Goal: Task Accomplishment & Management: Manage account settings

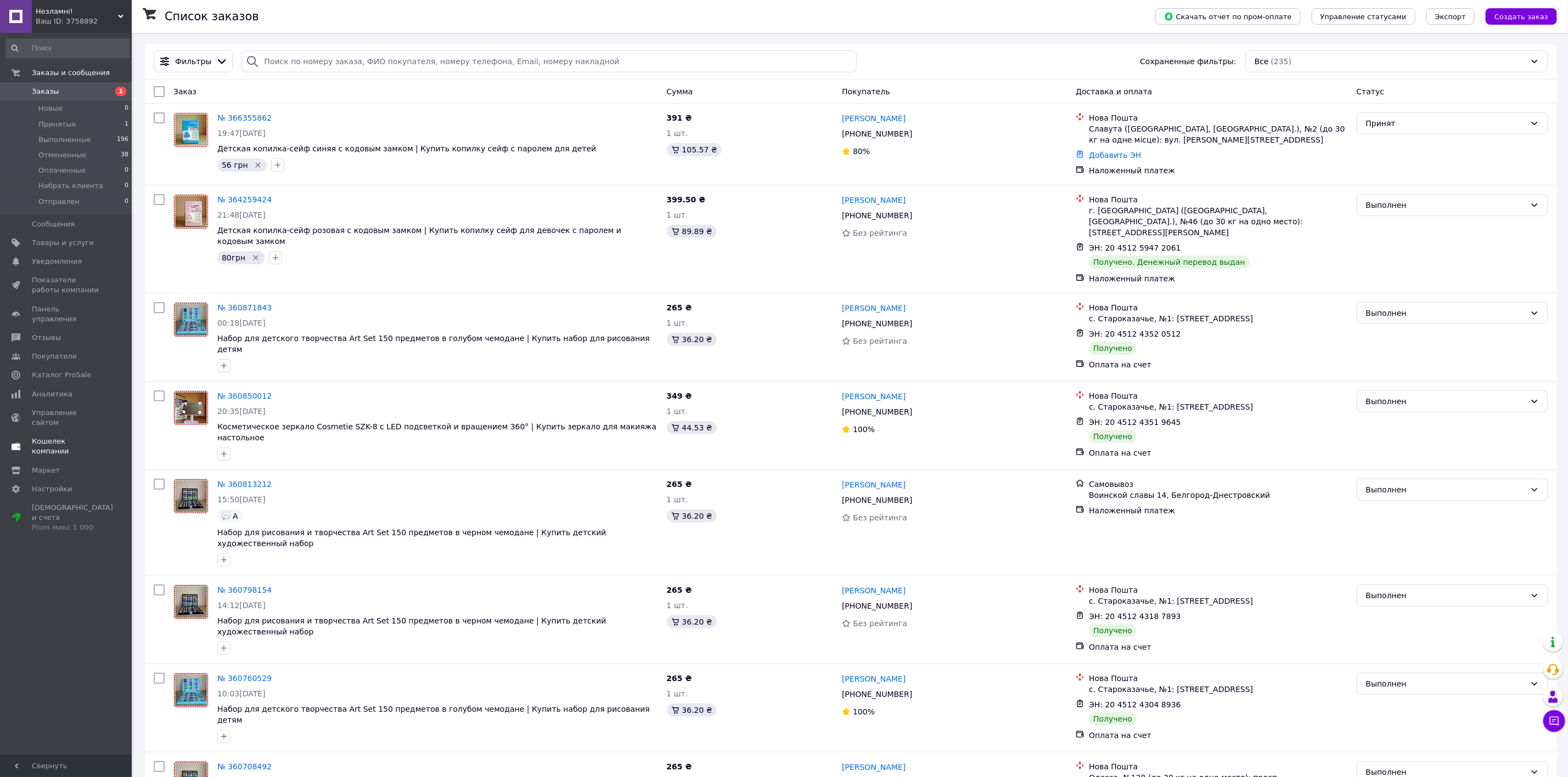
click at [74, 272] on link "Показатели работы компании" at bounding box center [67, 285] width 135 height 29
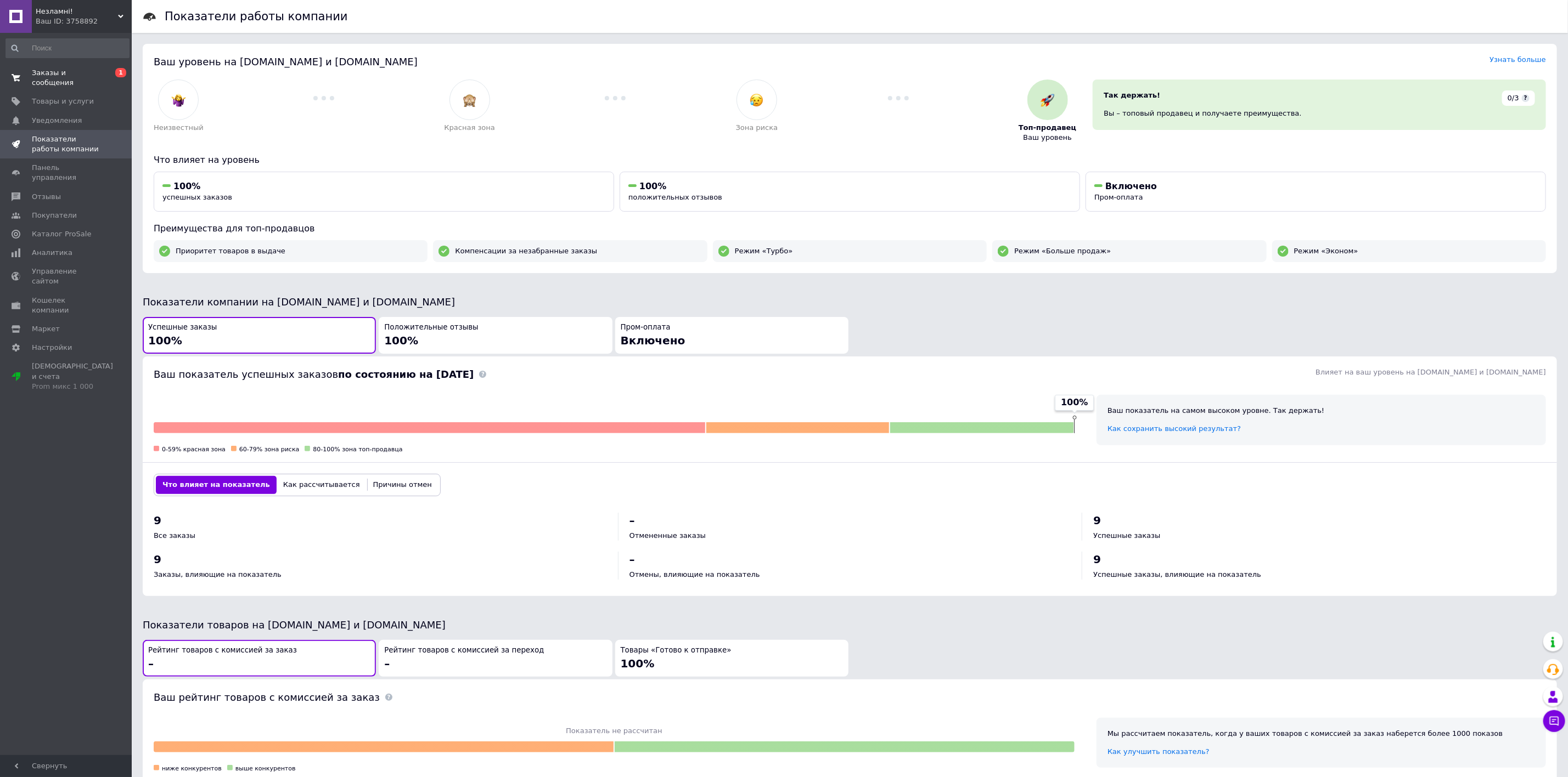
click at [77, 79] on link "Заказы и сообщения 0 1" at bounding box center [67, 78] width 135 height 29
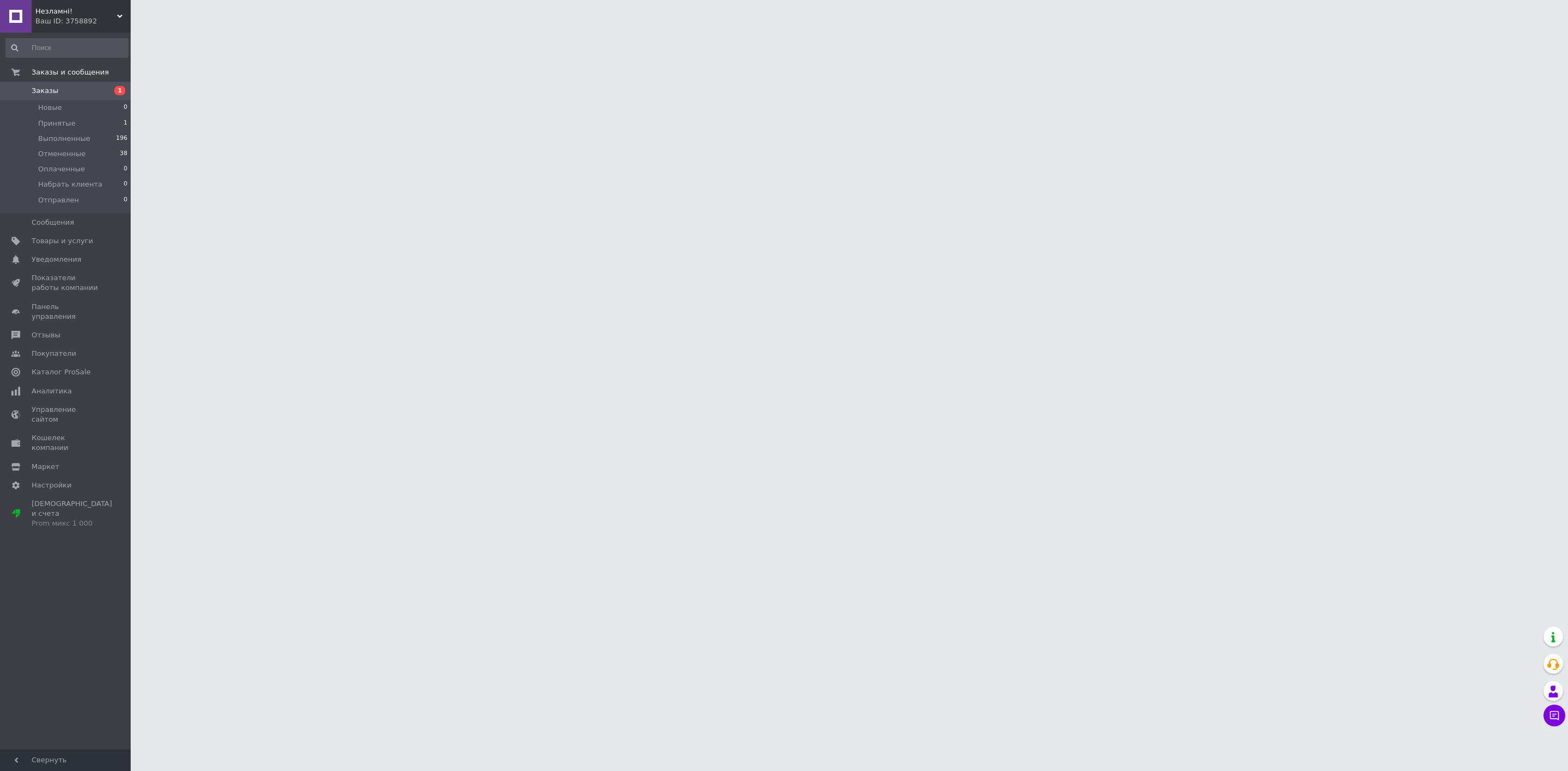
click at [85, 99] on link "Заказы 1" at bounding box center [67, 91] width 134 height 19
click at [78, 113] on li "Новые 0" at bounding box center [67, 108] width 134 height 15
click at [81, 129] on li "Принятые 1" at bounding box center [67, 123] width 134 height 15
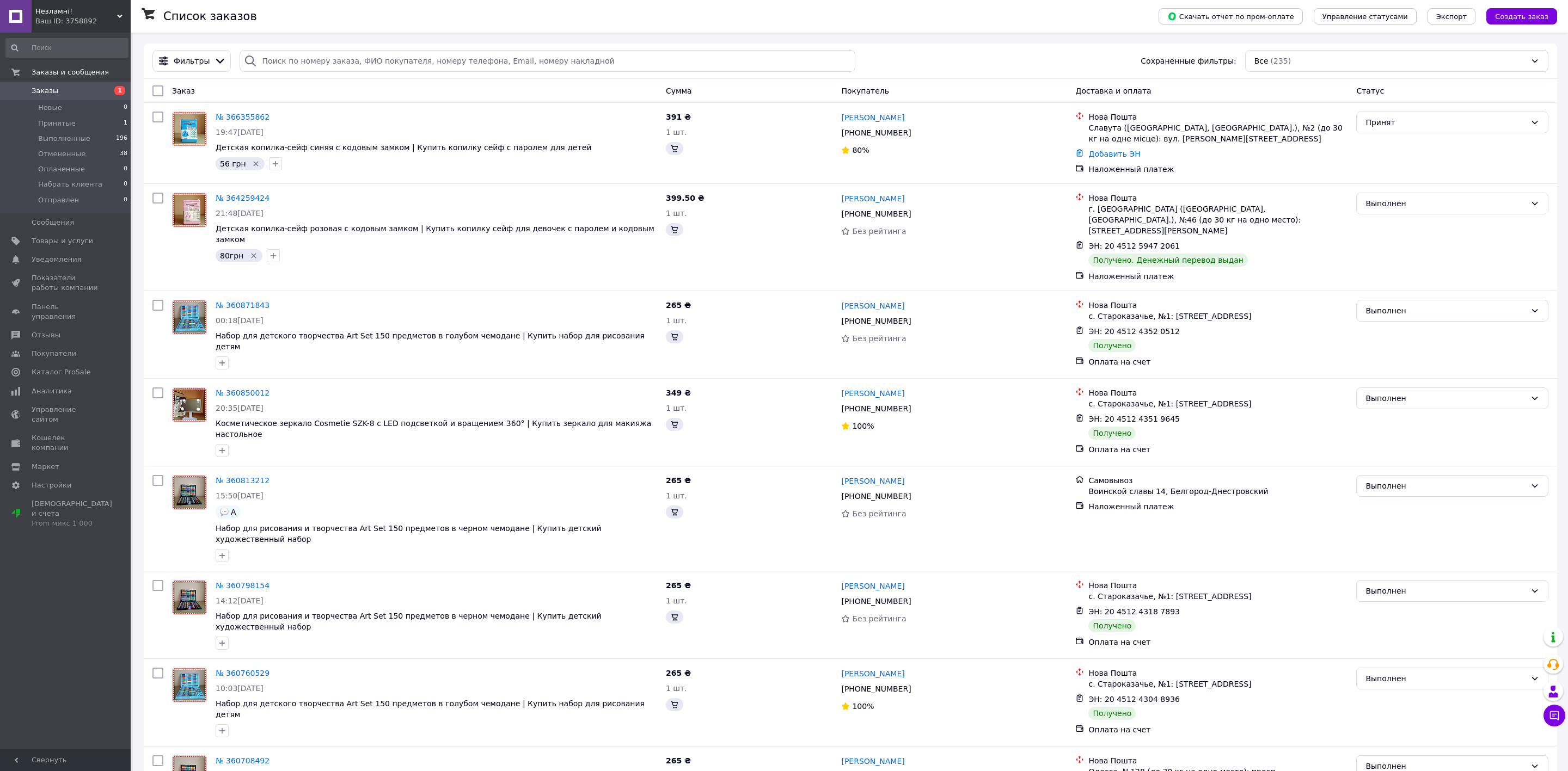
click at [66, 121] on span "Принятые" at bounding box center [56, 123] width 38 height 10
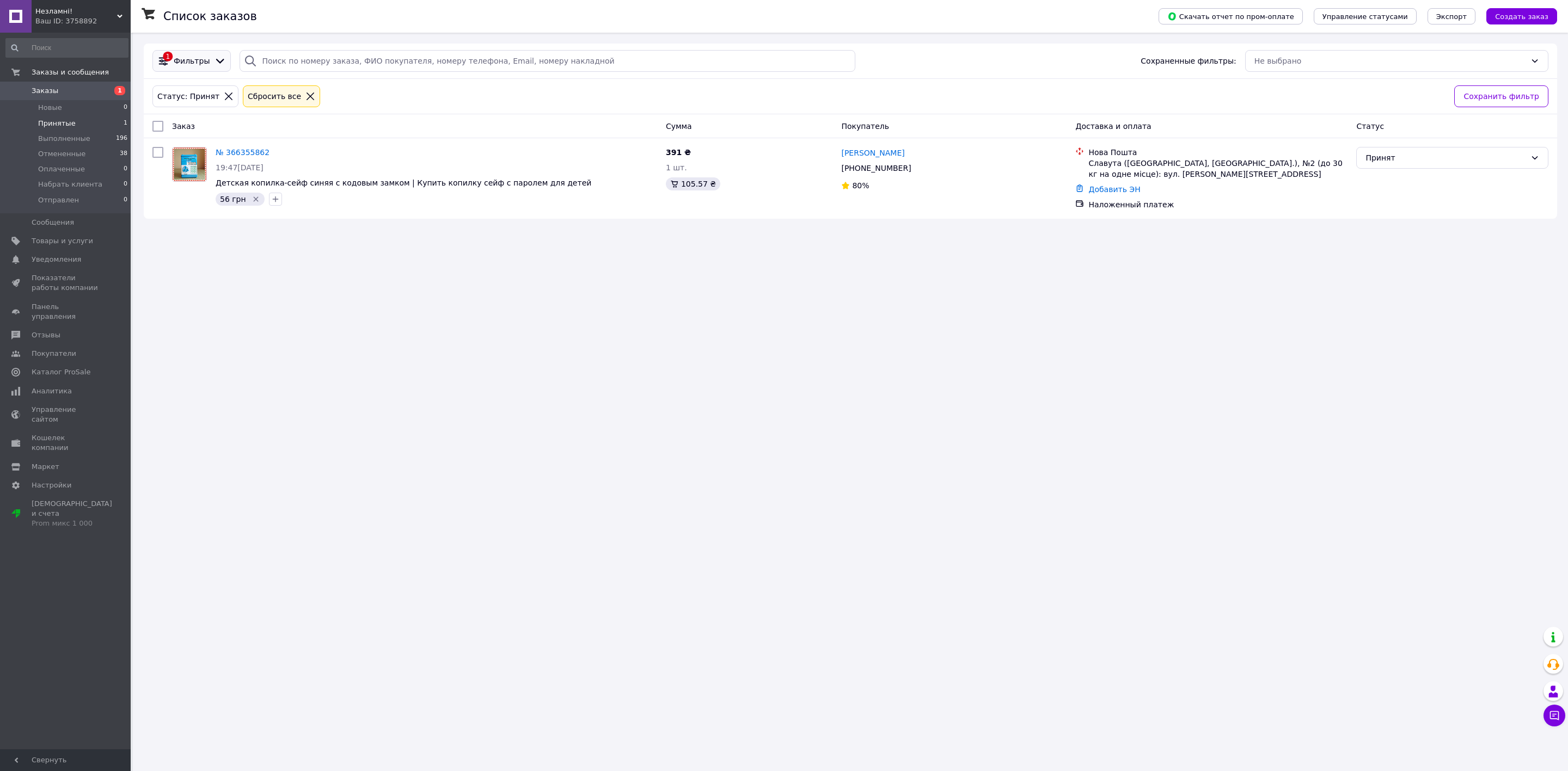
click at [217, 53] on div "1 Фильтры" at bounding box center [192, 61] width 78 height 22
click at [174, 59] on span "Фильтры" at bounding box center [192, 61] width 36 height 11
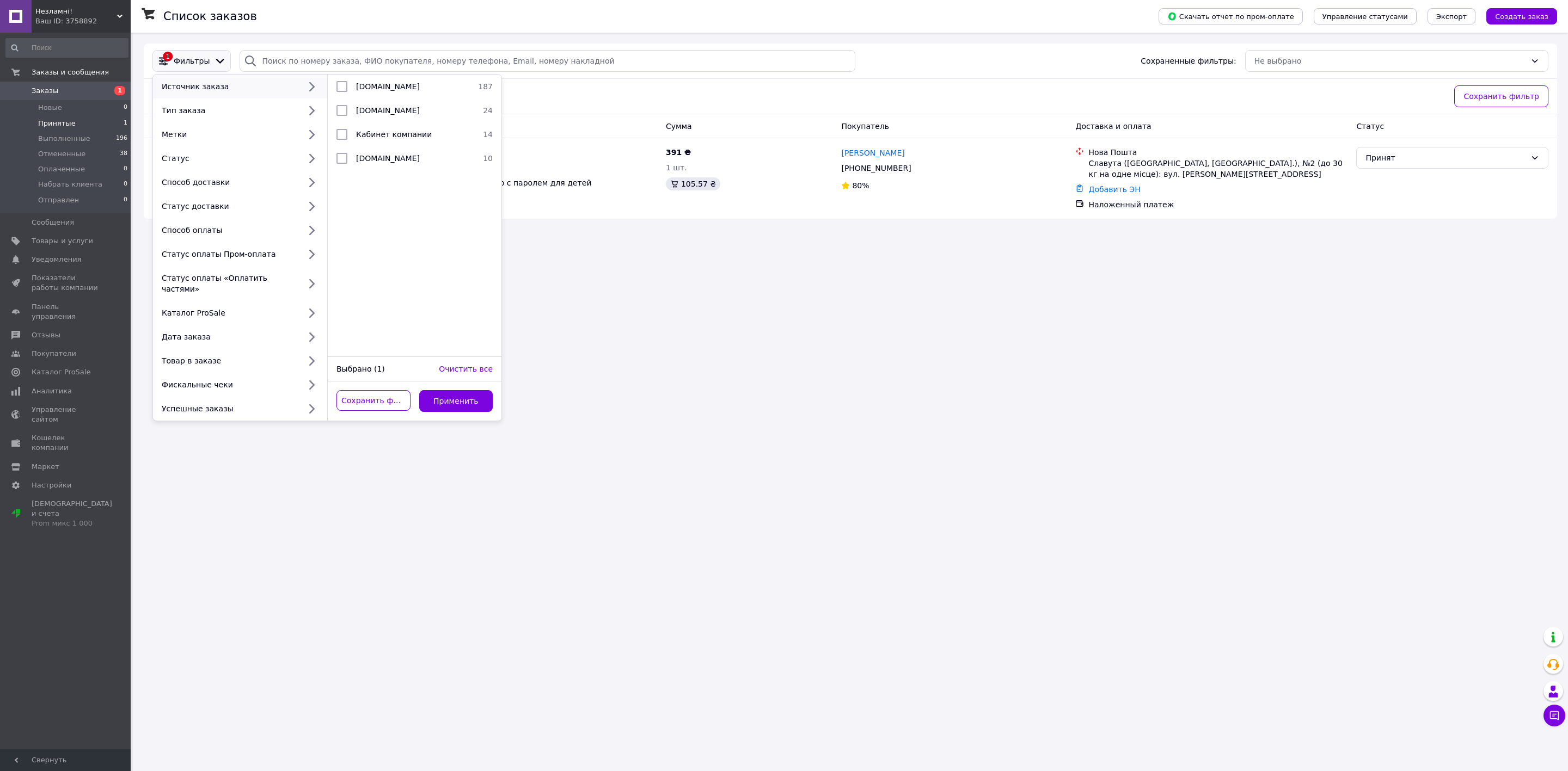
click at [180, 58] on span "Фильтры" at bounding box center [192, 61] width 36 height 11
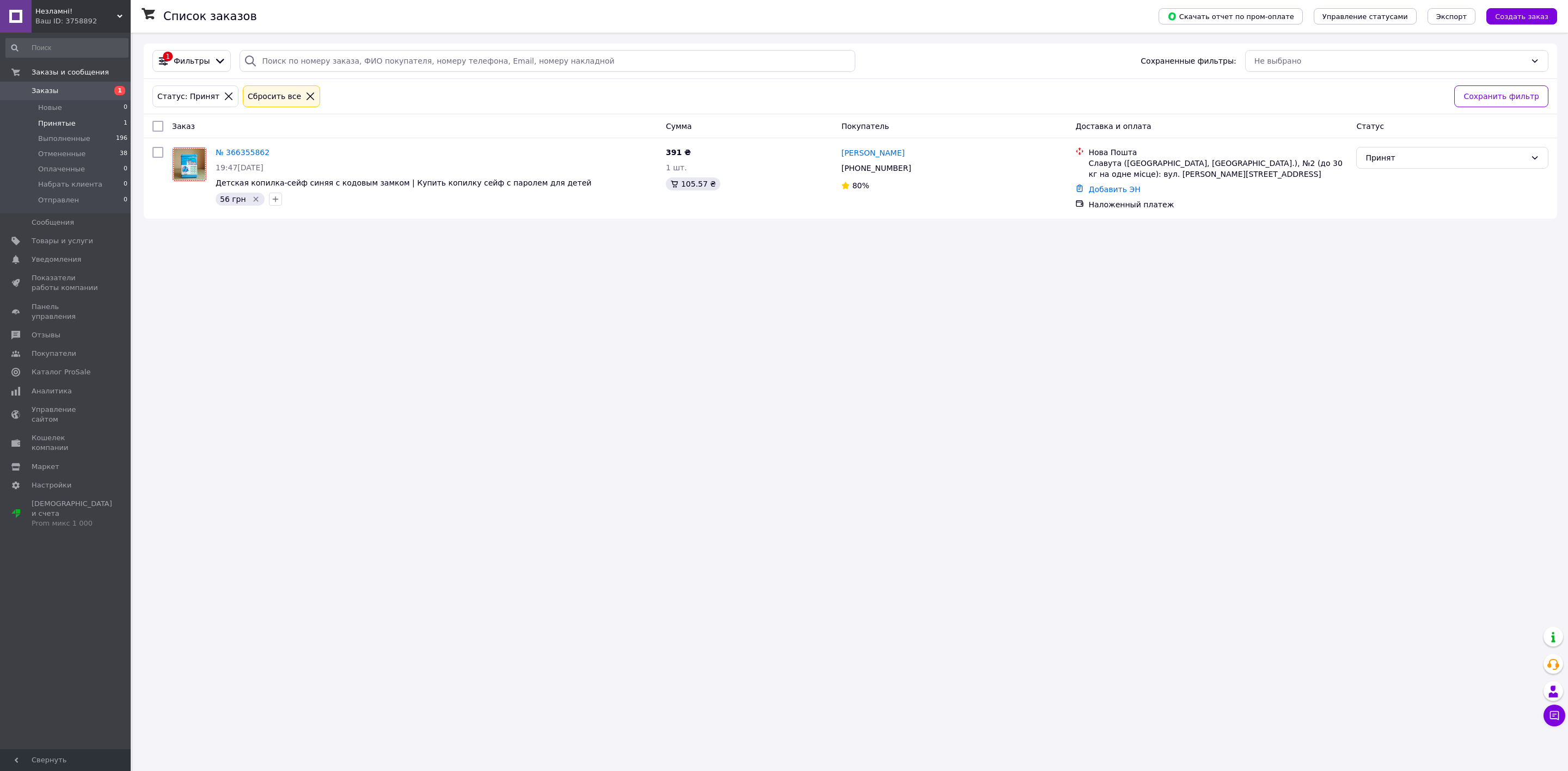
click at [688, 317] on div "Список заказов Скачать отчет по пром-оплате Управление статусами Экспорт Создат…" at bounding box center [850, 386] width 1435 height 771
click at [236, 154] on link "№ 366355862" at bounding box center [242, 152] width 54 height 9
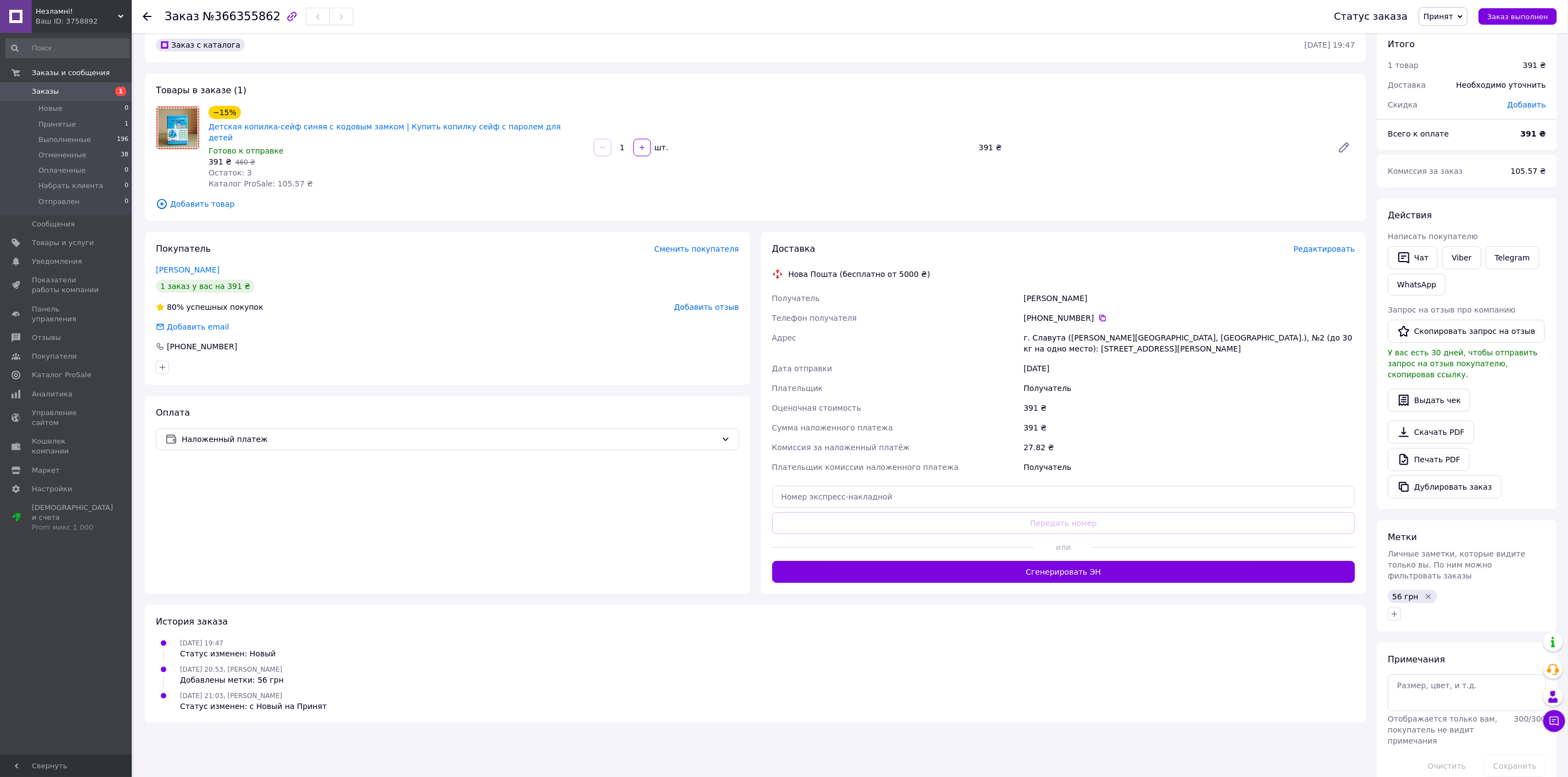
scroll to position [20, 0]
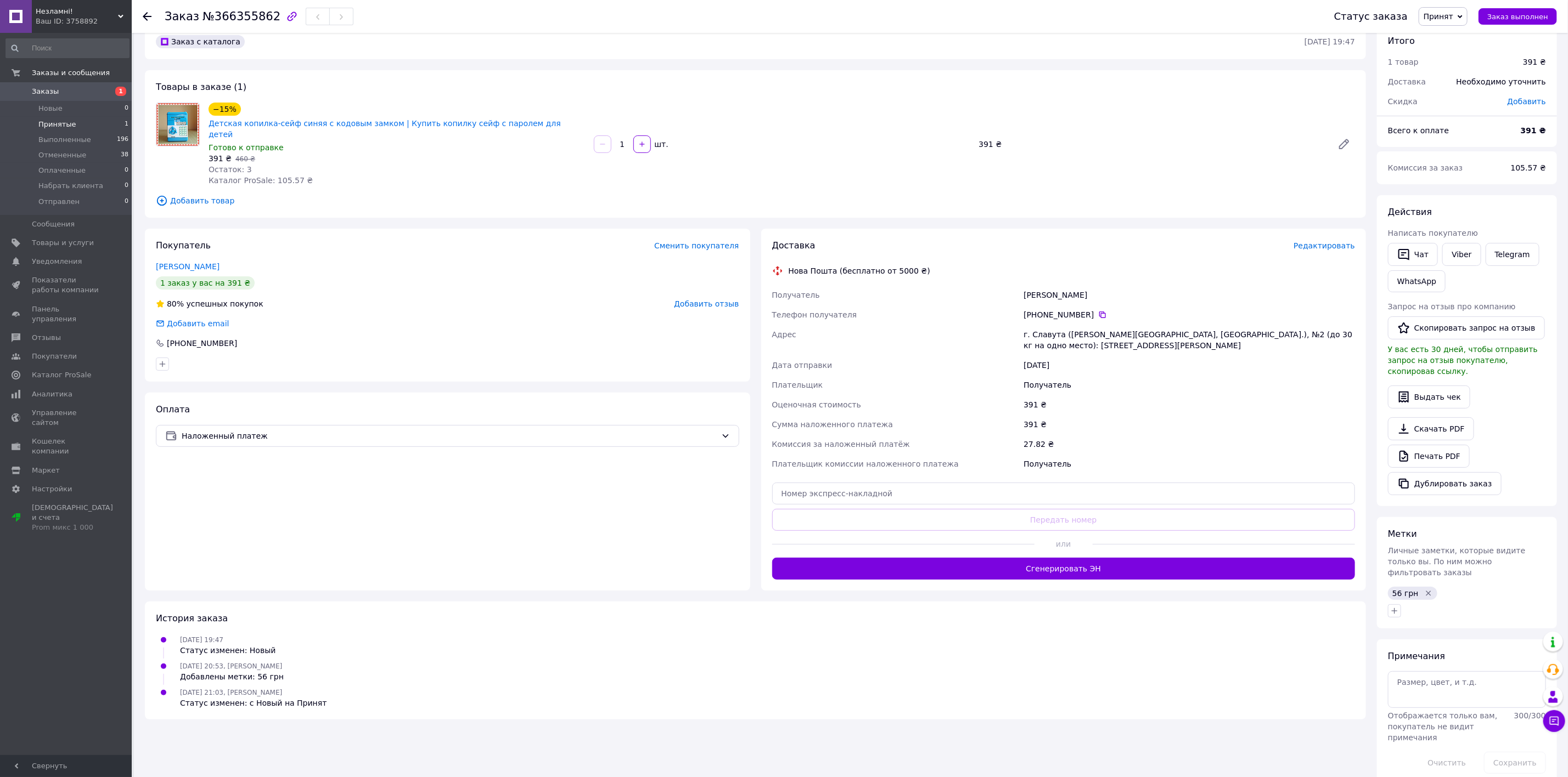
click at [101, 119] on li "Принятые 1" at bounding box center [67, 124] width 135 height 16
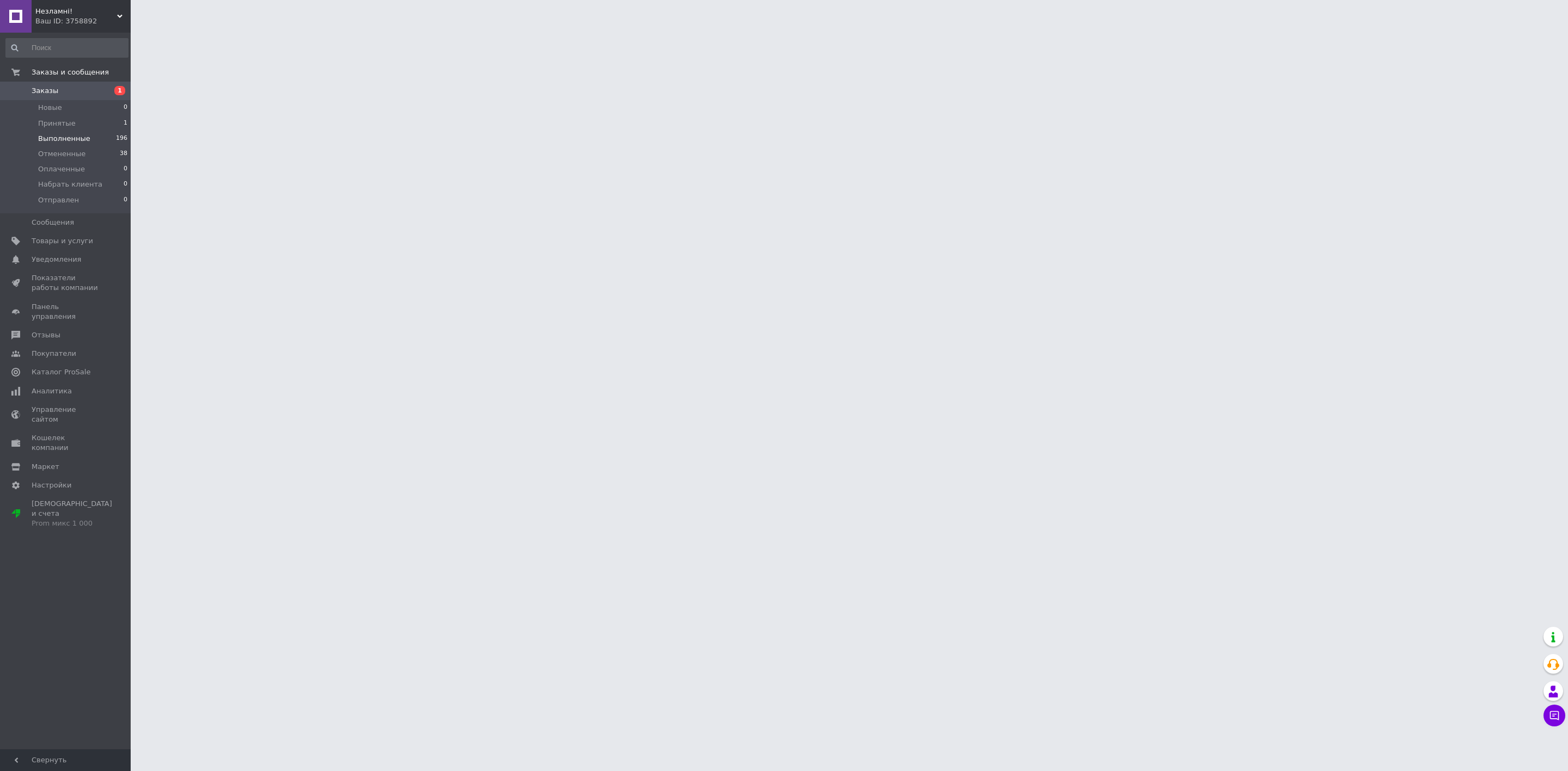
click at [105, 134] on li "Выполненные 196" at bounding box center [67, 139] width 134 height 15
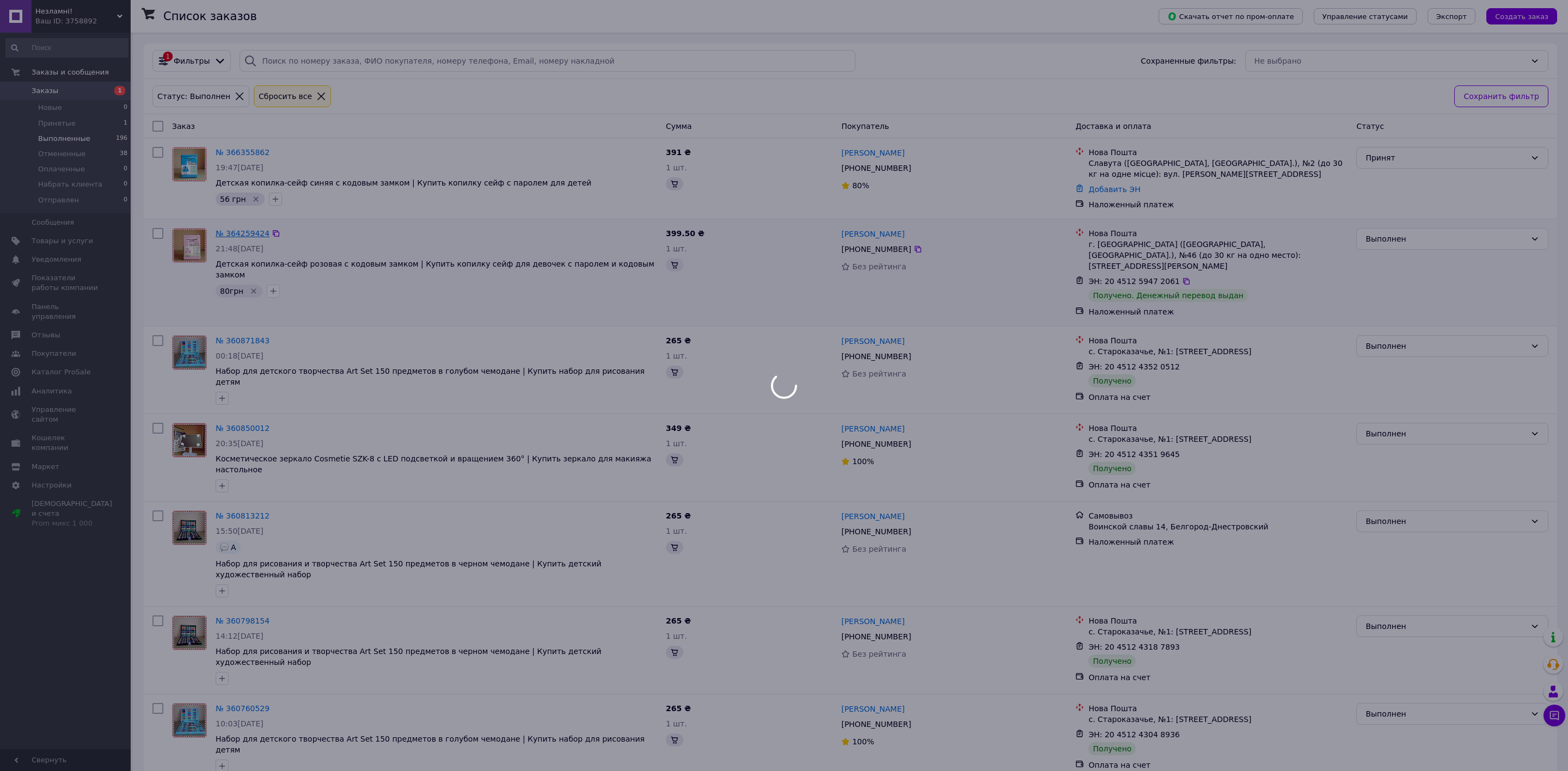
click at [236, 229] on link "№ 364259424" at bounding box center [242, 234] width 54 height 9
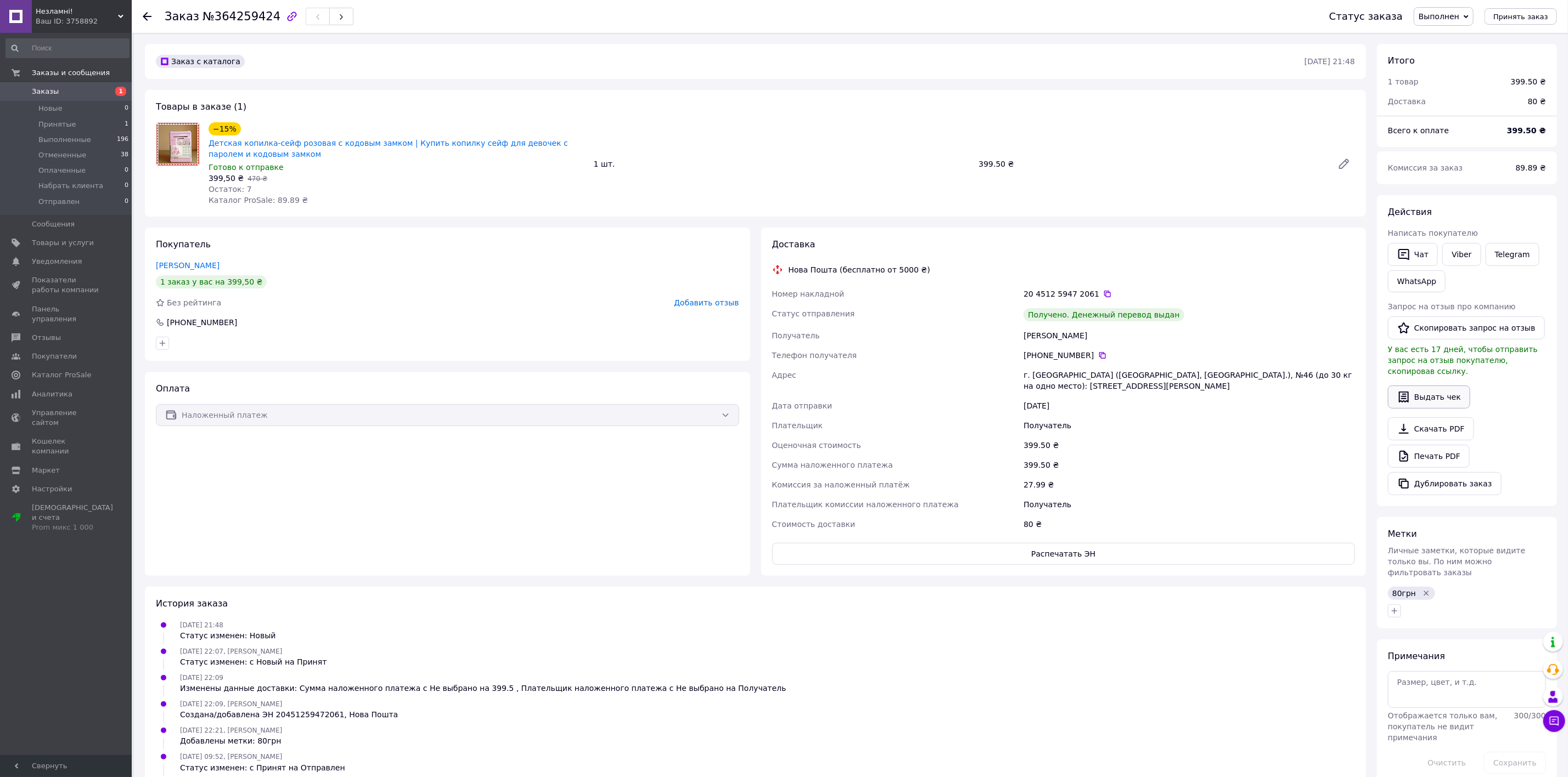
click at [1417, 385] on button "Выдать чек" at bounding box center [1429, 397] width 82 height 23
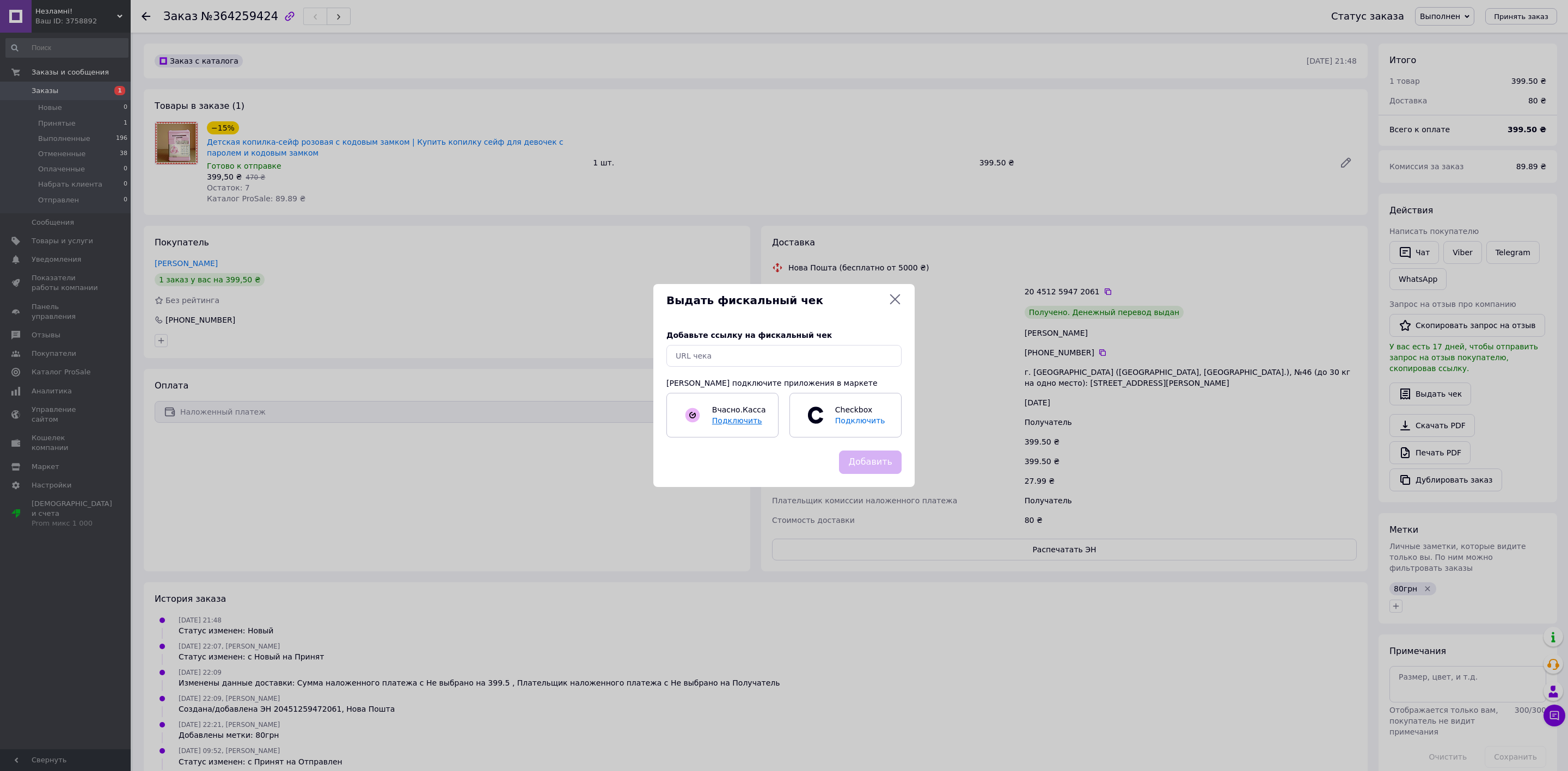
click at [744, 422] on span "Подключить" at bounding box center [737, 421] width 50 height 9
click at [889, 299] on icon at bounding box center [895, 299] width 13 height 13
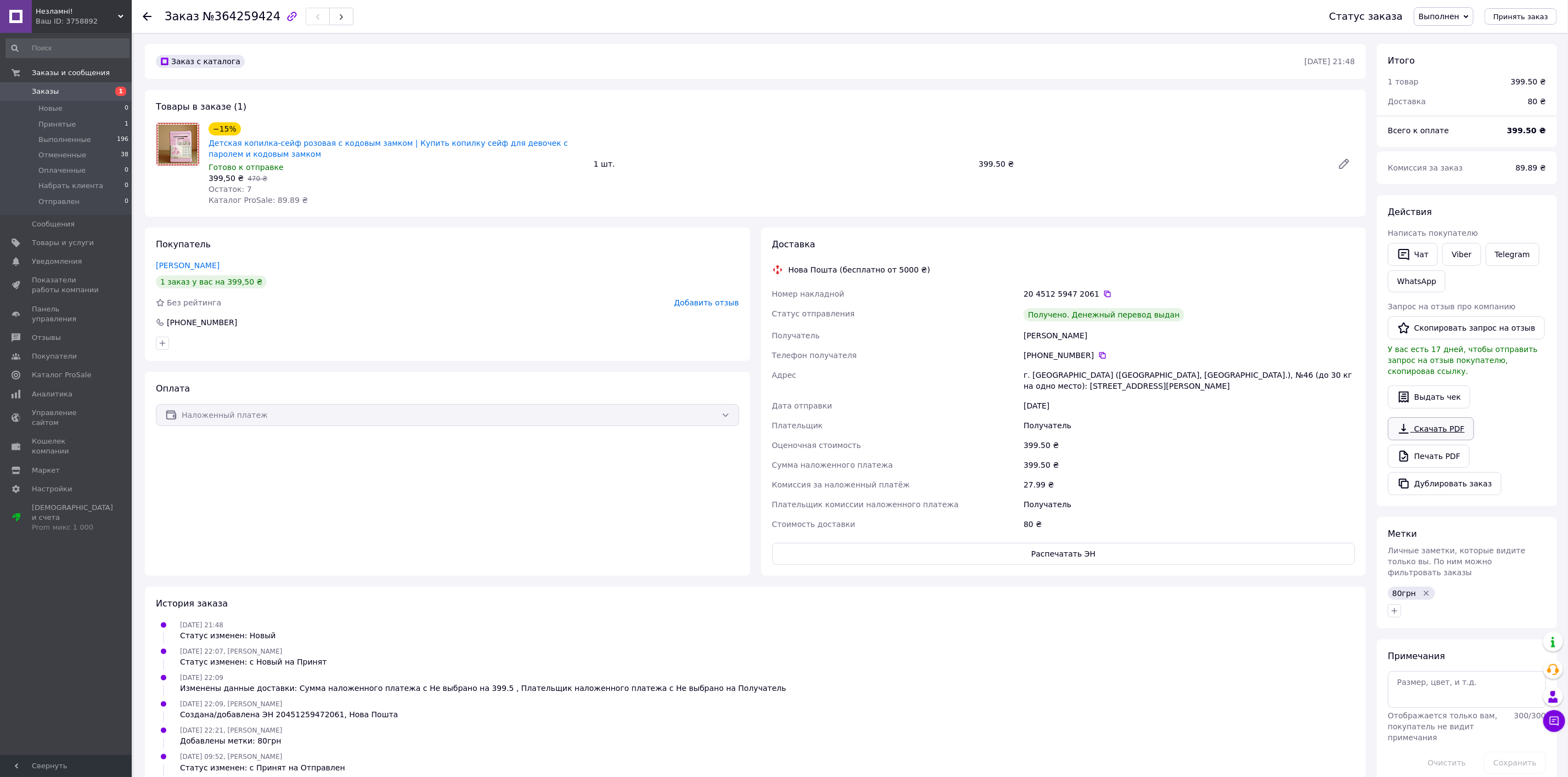
click at [1419, 417] on link "Скачать PDF" at bounding box center [1431, 428] width 86 height 23
click at [69, 333] on span "Отзывы" at bounding box center [67, 338] width 70 height 10
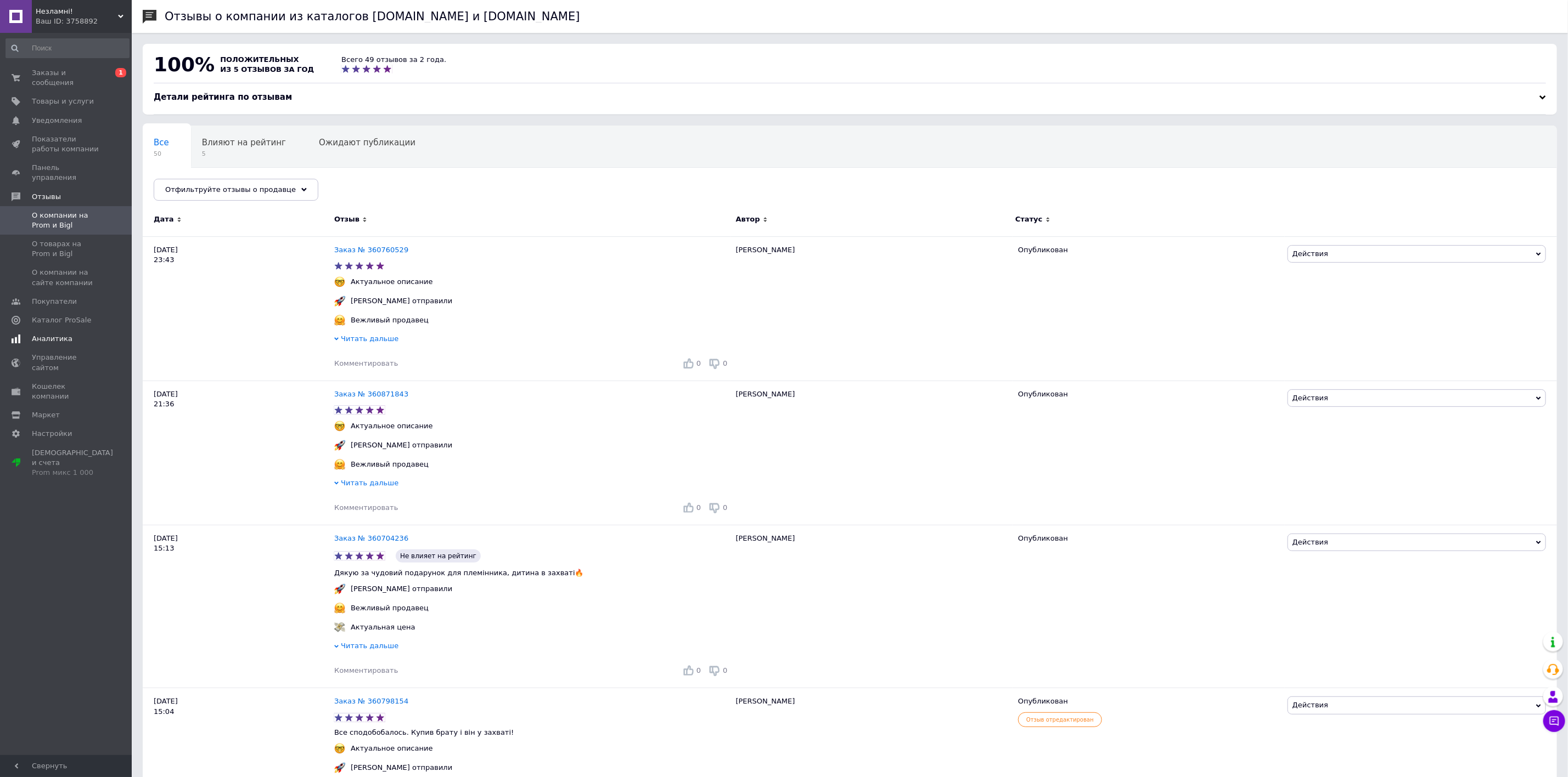
click at [84, 334] on span "Аналитика" at bounding box center [67, 339] width 70 height 10
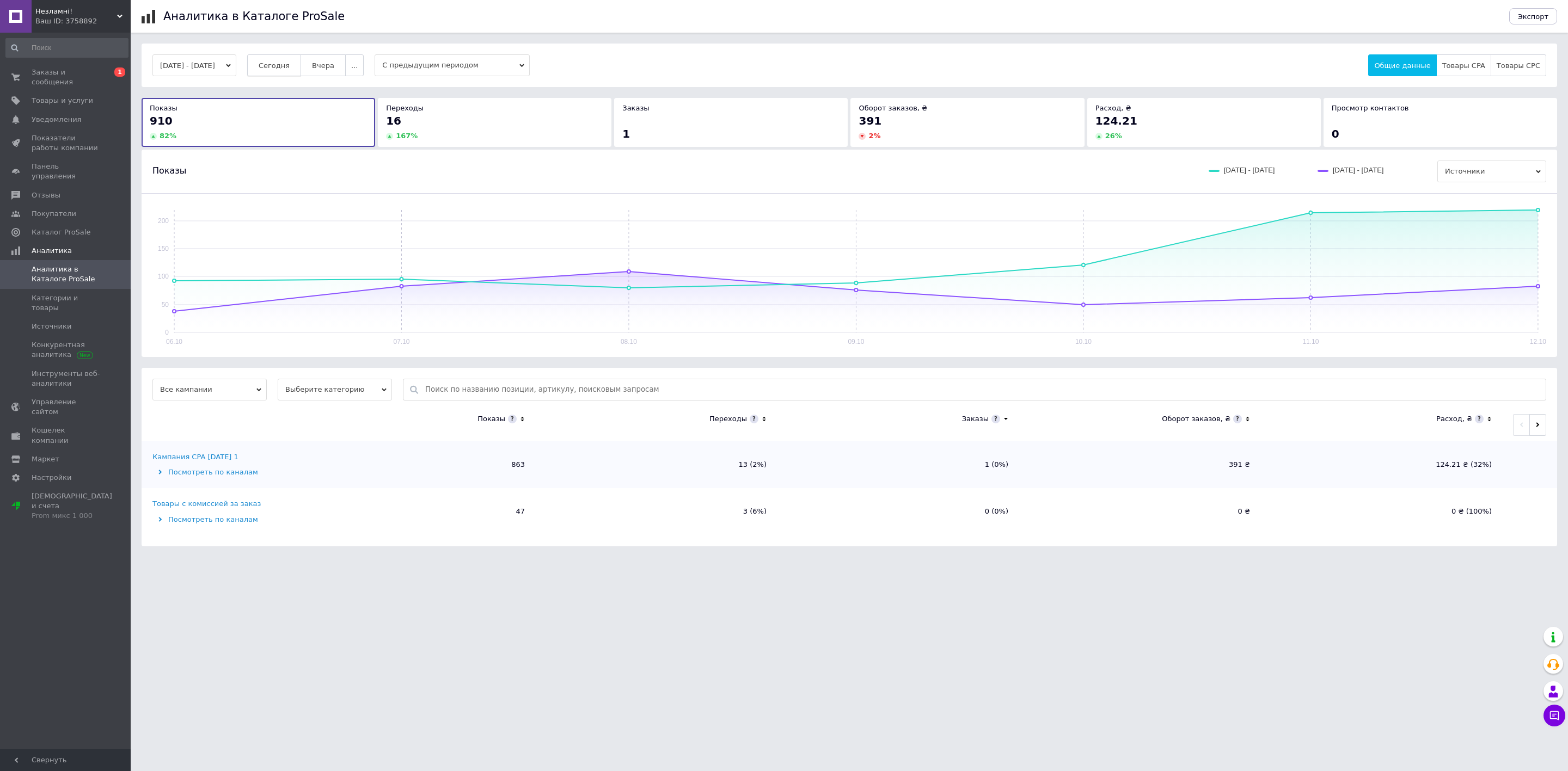
click at [301, 60] on button "Сегодня" at bounding box center [274, 65] width 54 height 22
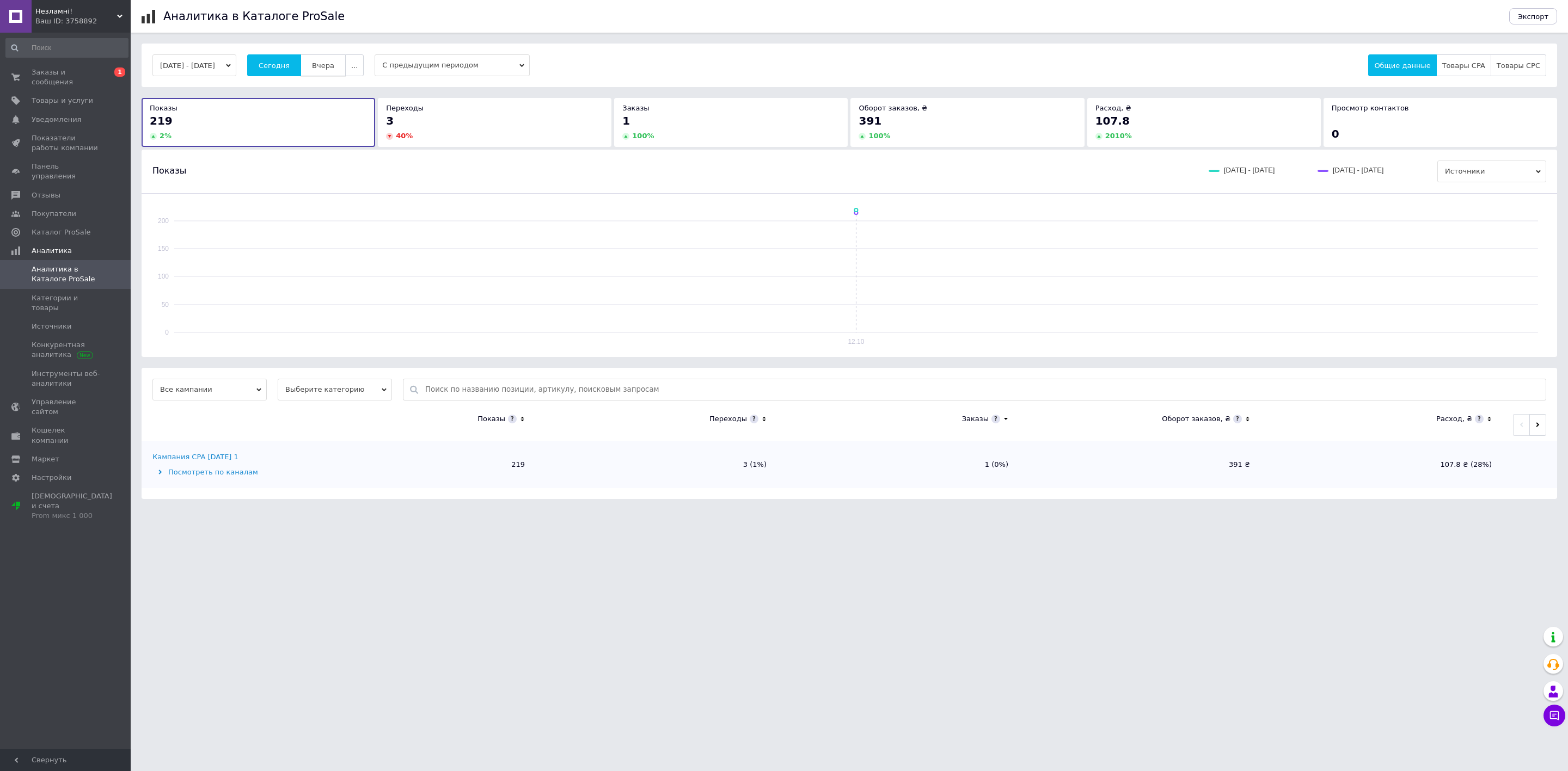
click at [334, 69] on span "Вчера" at bounding box center [323, 65] width 22 height 8
click at [288, 63] on span "Сегодня" at bounding box center [274, 65] width 31 height 8
click at [346, 61] on button "Вчера" at bounding box center [323, 65] width 45 height 22
click at [296, 56] on button "Сегодня" at bounding box center [274, 65] width 54 height 22
click at [84, 81] on link "Заказы и сообщения 0 1" at bounding box center [67, 77] width 134 height 29
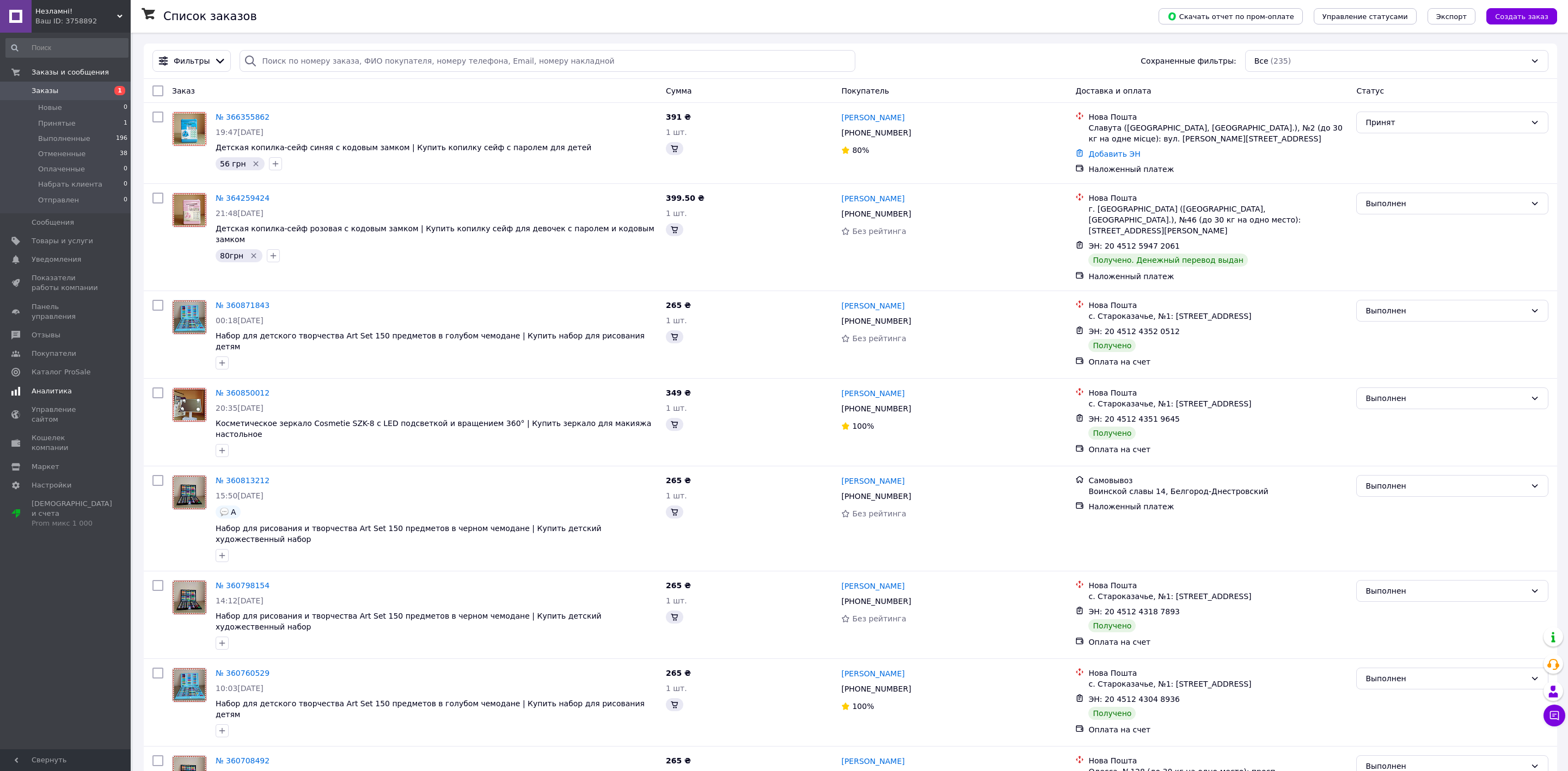
click at [73, 386] on span "Аналитика" at bounding box center [66, 391] width 69 height 10
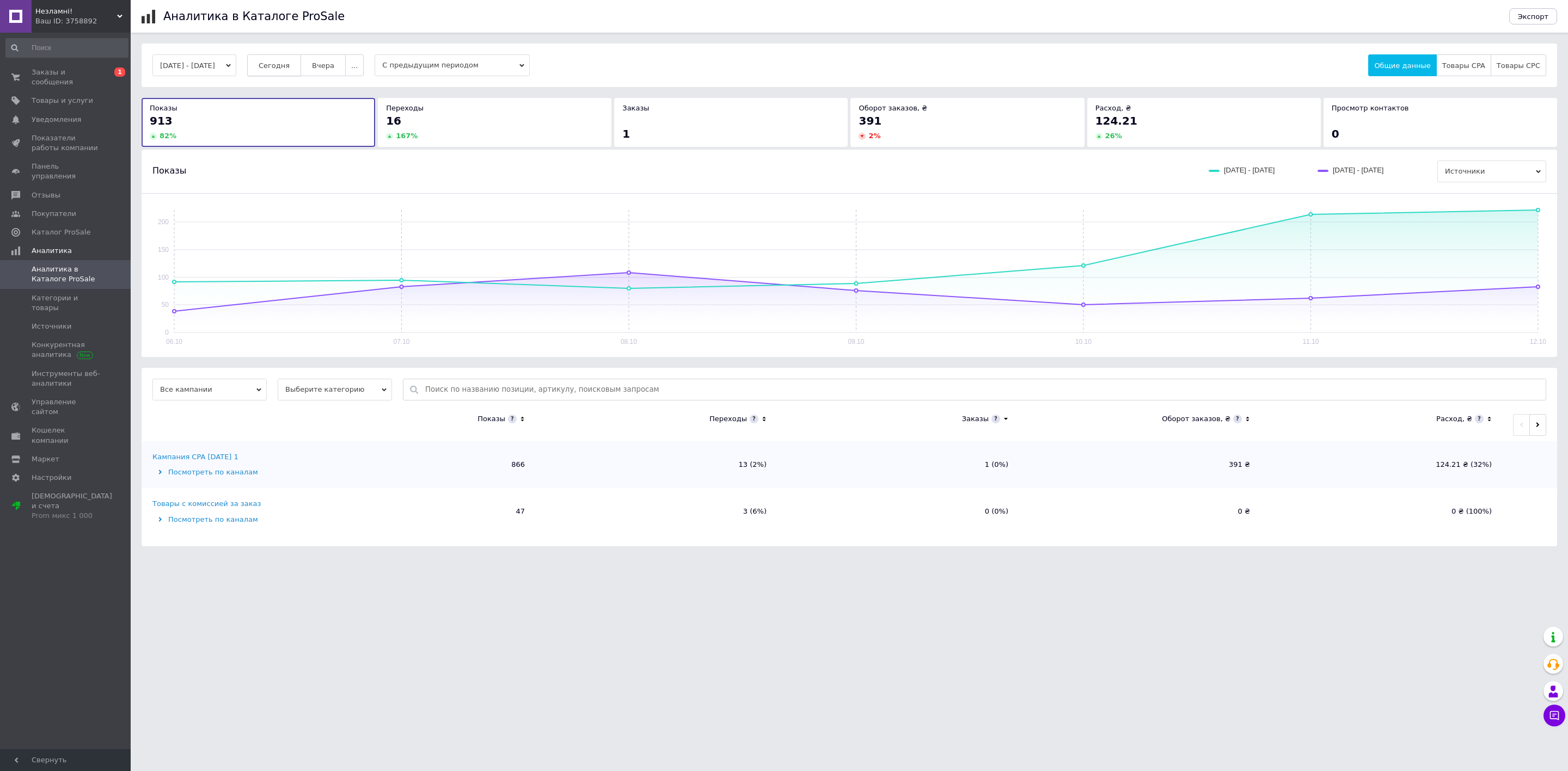
click at [290, 65] on span "Сегодня" at bounding box center [274, 65] width 31 height 8
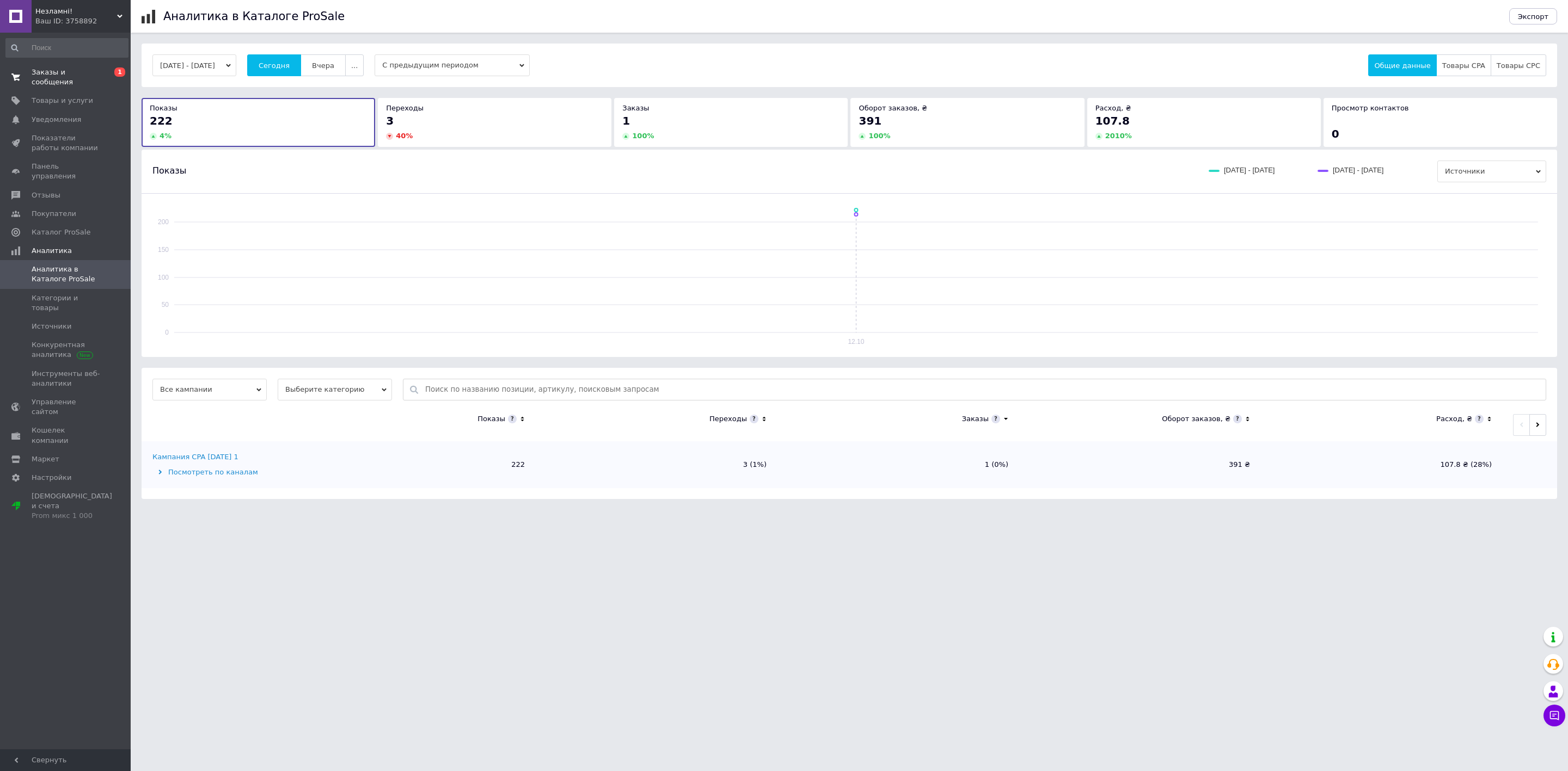
click at [92, 74] on span "Заказы и сообщения" at bounding box center [66, 77] width 69 height 20
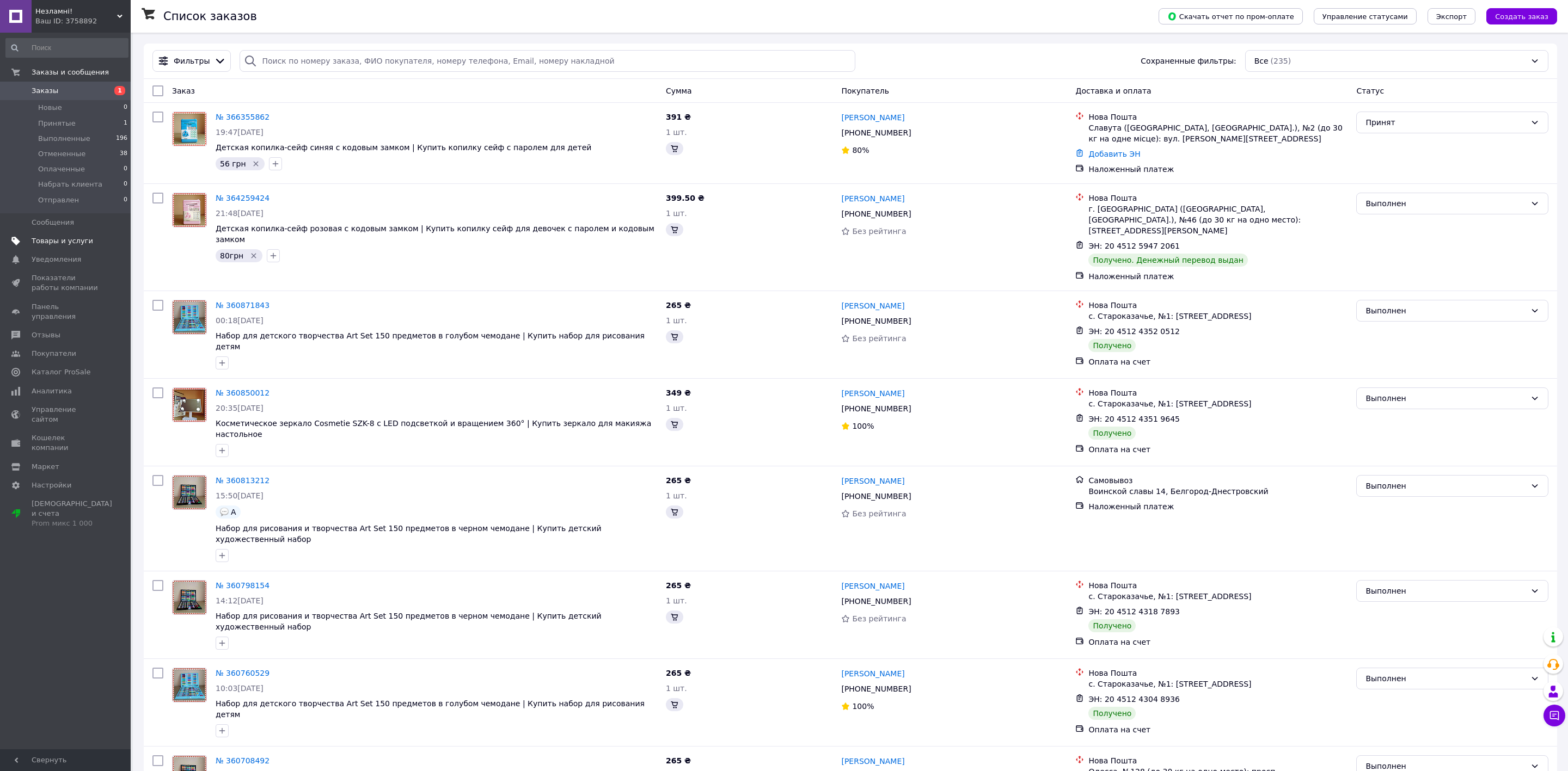
click at [63, 242] on span "Товары и услуги" at bounding box center [62, 241] width 61 height 10
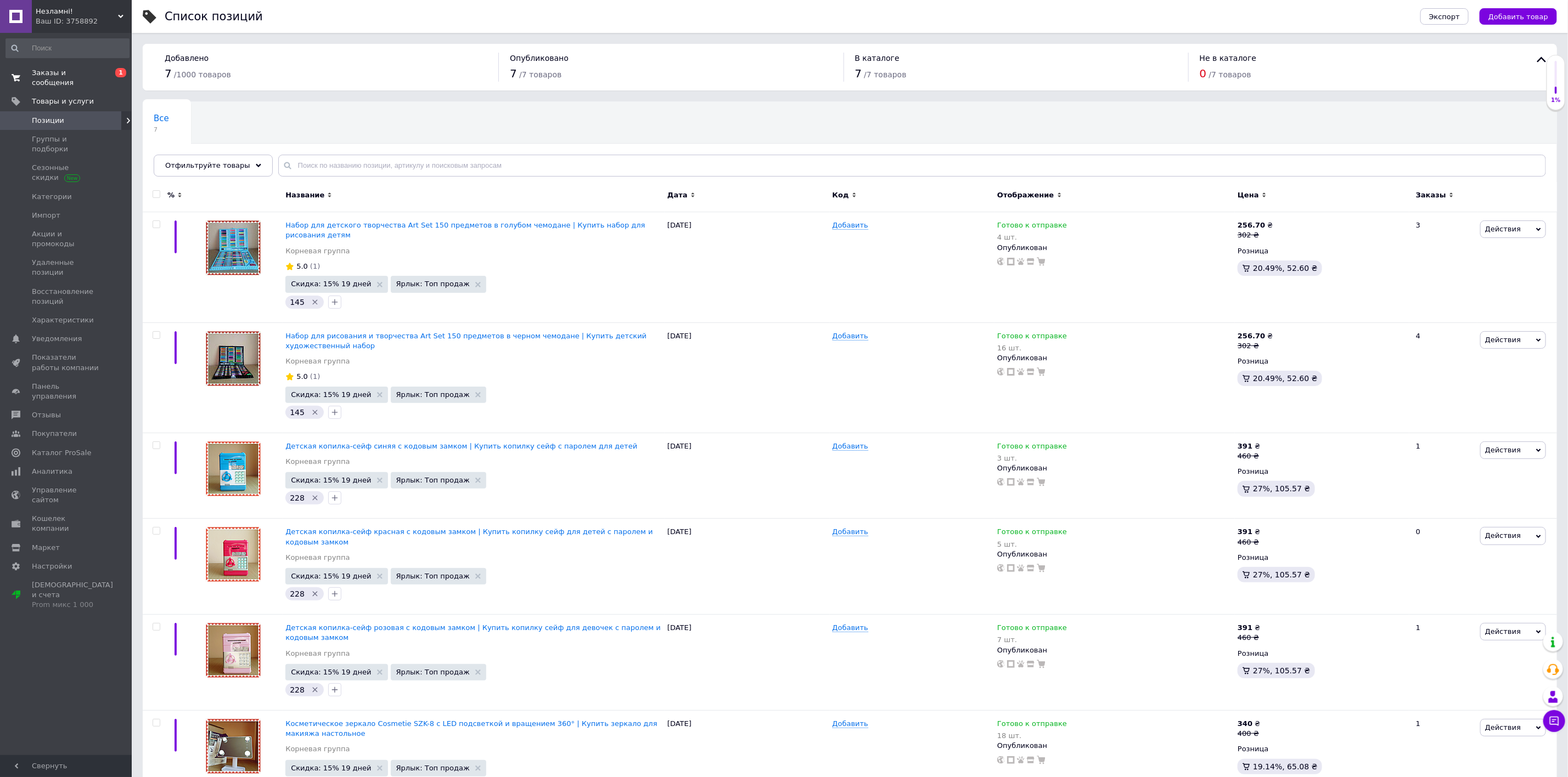
click at [97, 65] on link "Заказы и сообщения 0 1" at bounding box center [67, 78] width 135 height 29
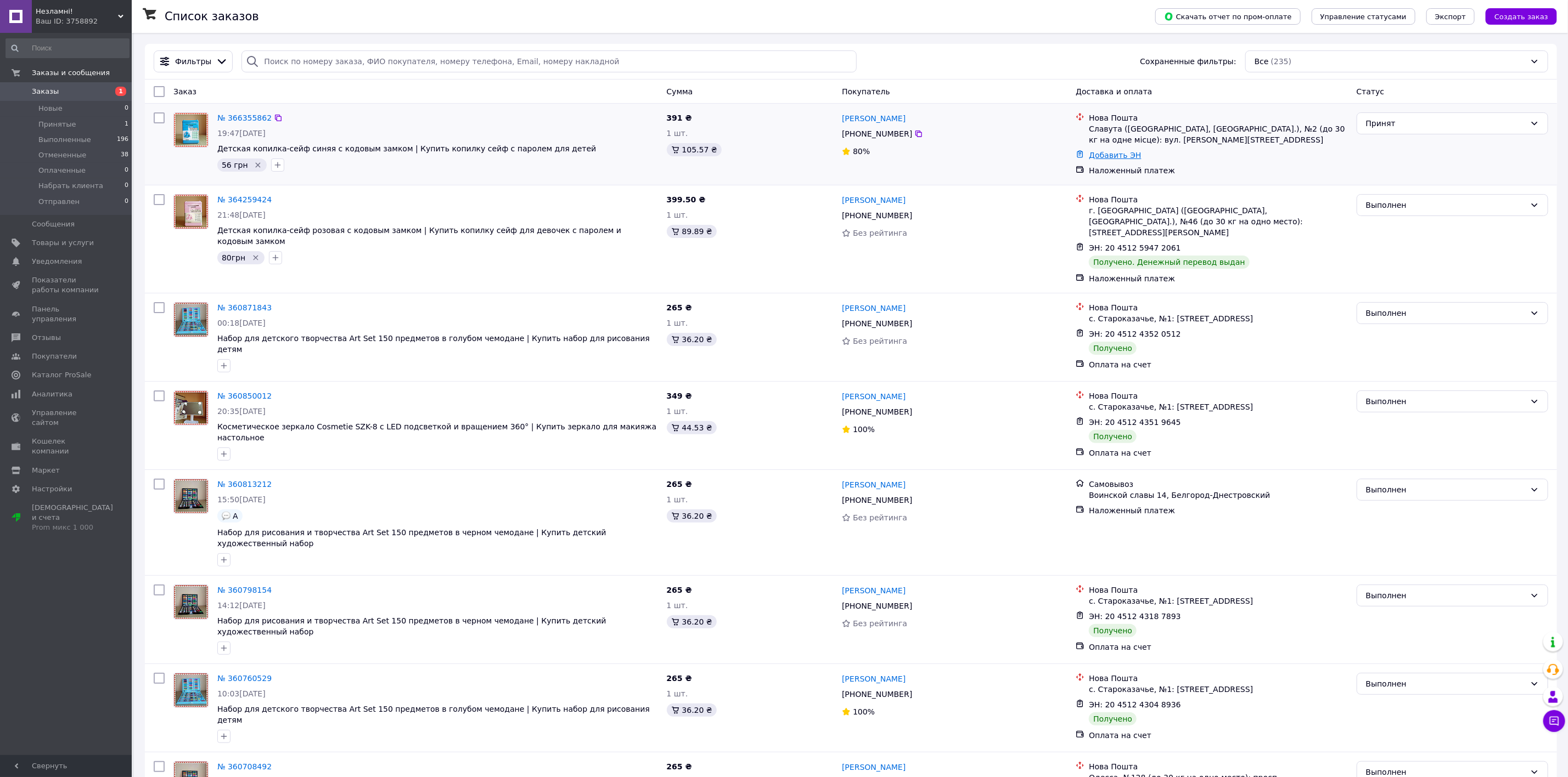
click at [1105, 154] on link "Добавить ЭН" at bounding box center [1114, 155] width 52 height 9
click at [1087, 227] on div "Добавить" at bounding box center [1090, 230] width 76 height 22
click at [241, 117] on link "№ 366355862" at bounding box center [244, 118] width 54 height 9
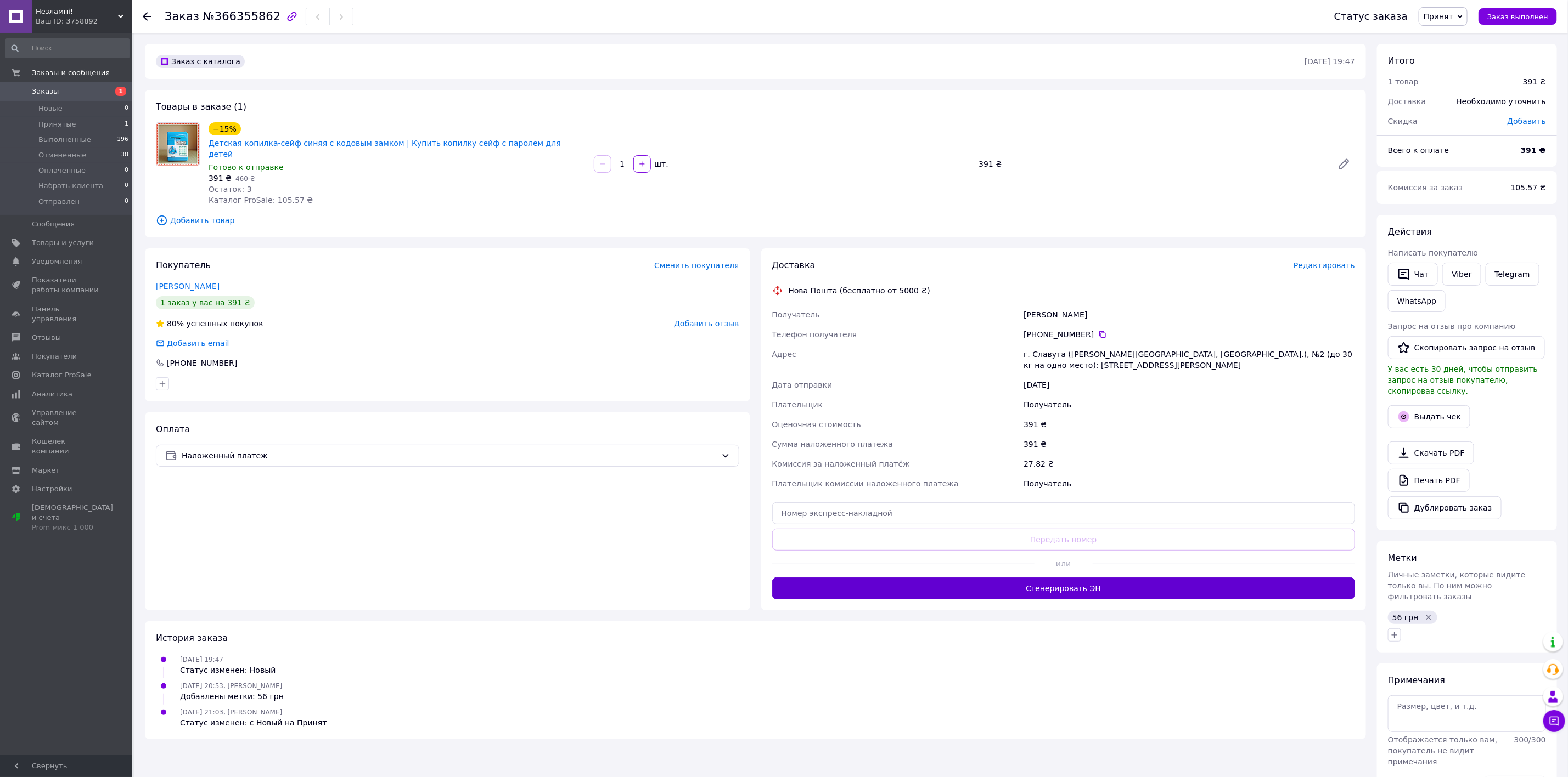
click at [1051, 578] on button "Сгенерировать ЭН" at bounding box center [1064, 588] width 583 height 22
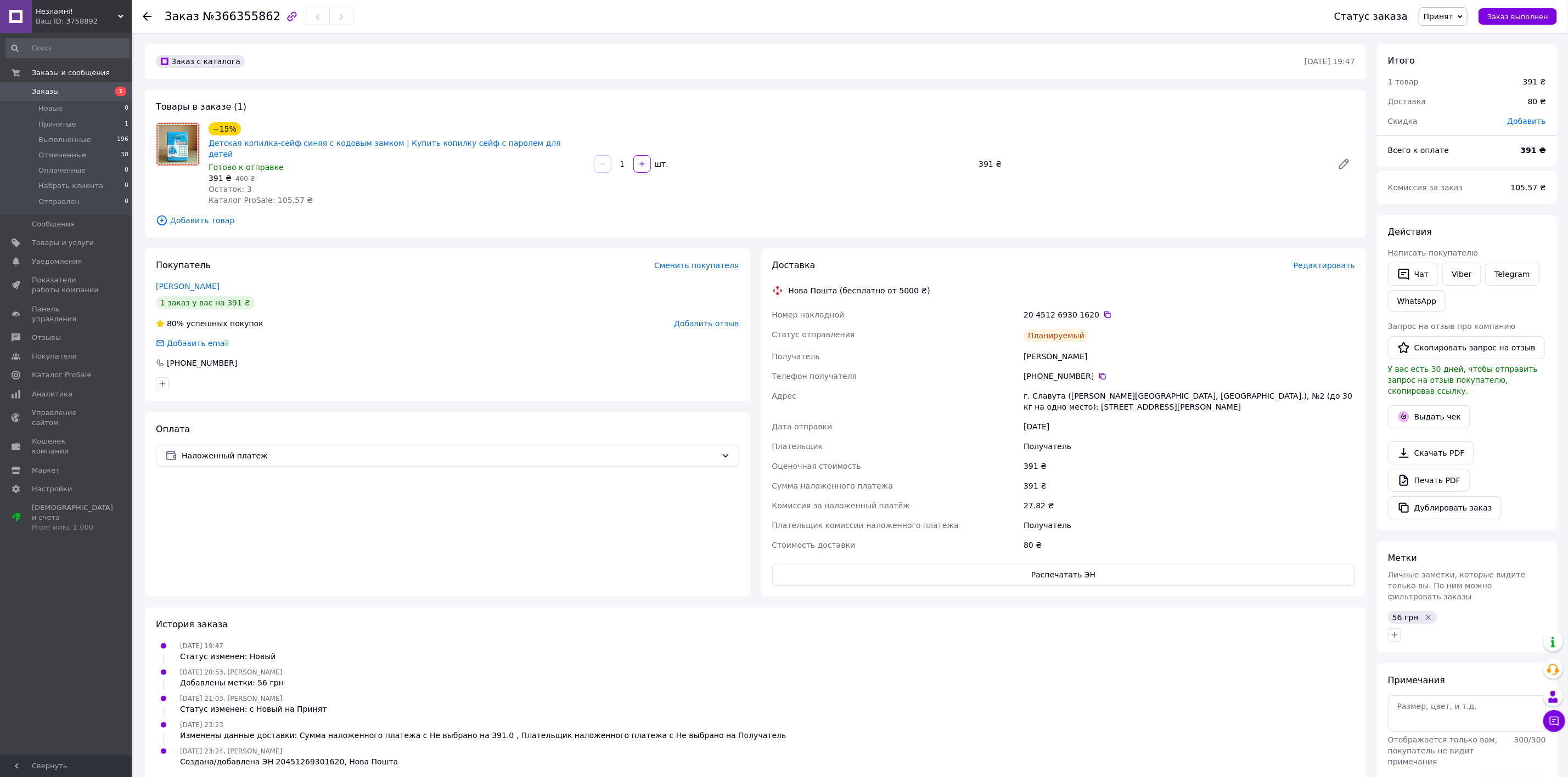
click at [1047, 309] on div "20 4512 6930 1620" at bounding box center [1189, 315] width 331 height 11
drag, startPoint x: 1047, startPoint y: 285, endPoint x: 1064, endPoint y: 287, distance: 17.1
click at [1049, 309] on div "20 4512 6930 1620" at bounding box center [1189, 315] width 331 height 11
click at [1077, 309] on div "20 4512 6930 1620" at bounding box center [1189, 315] width 331 height 11
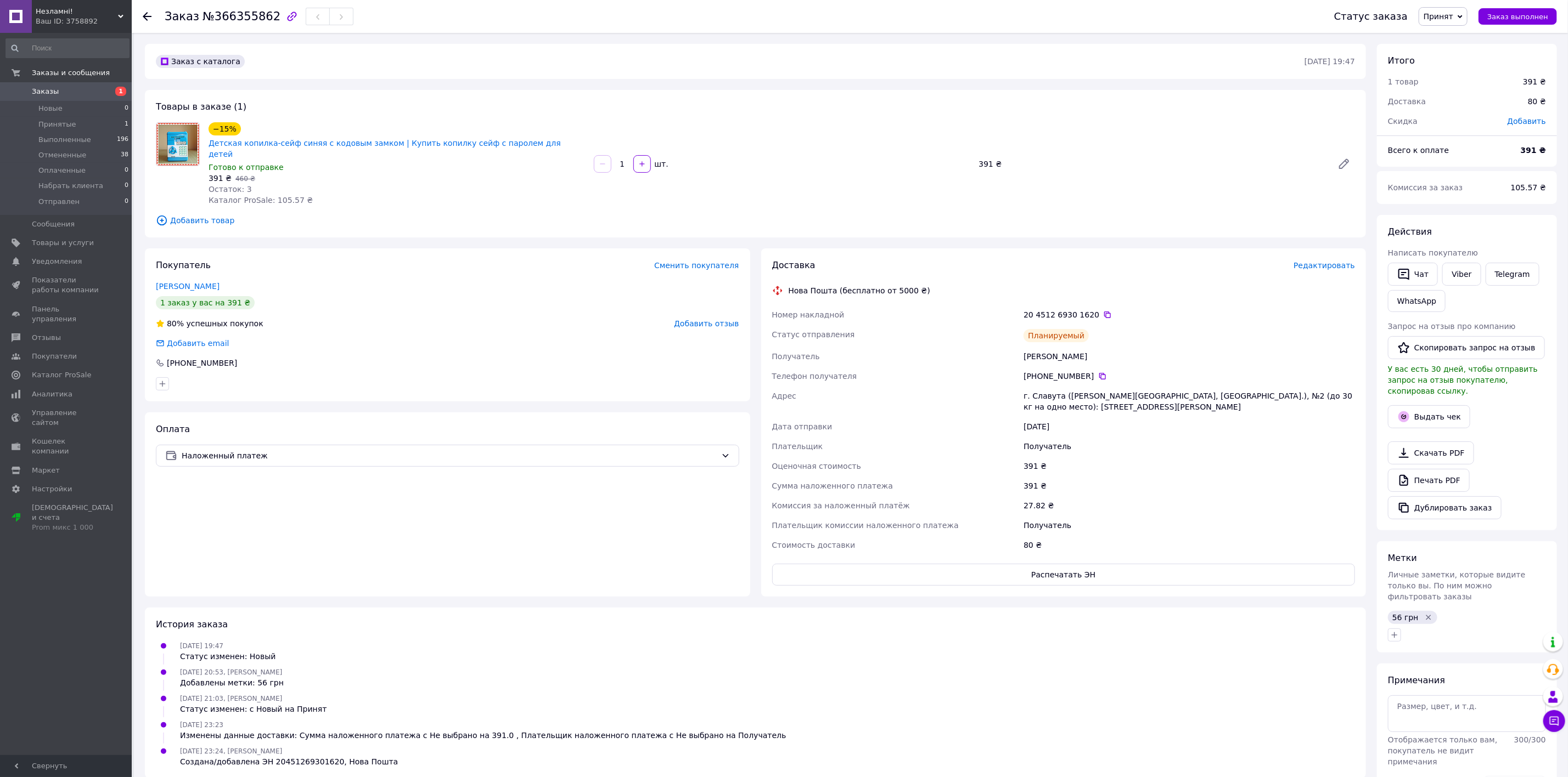
click at [1082, 309] on div "20 4512 6930 1620" at bounding box center [1189, 315] width 331 height 11
click at [1024, 259] on div "Доставка" at bounding box center [1033, 265] width 522 height 12
click at [1103, 310] on icon at bounding box center [1107, 315] width 9 height 9
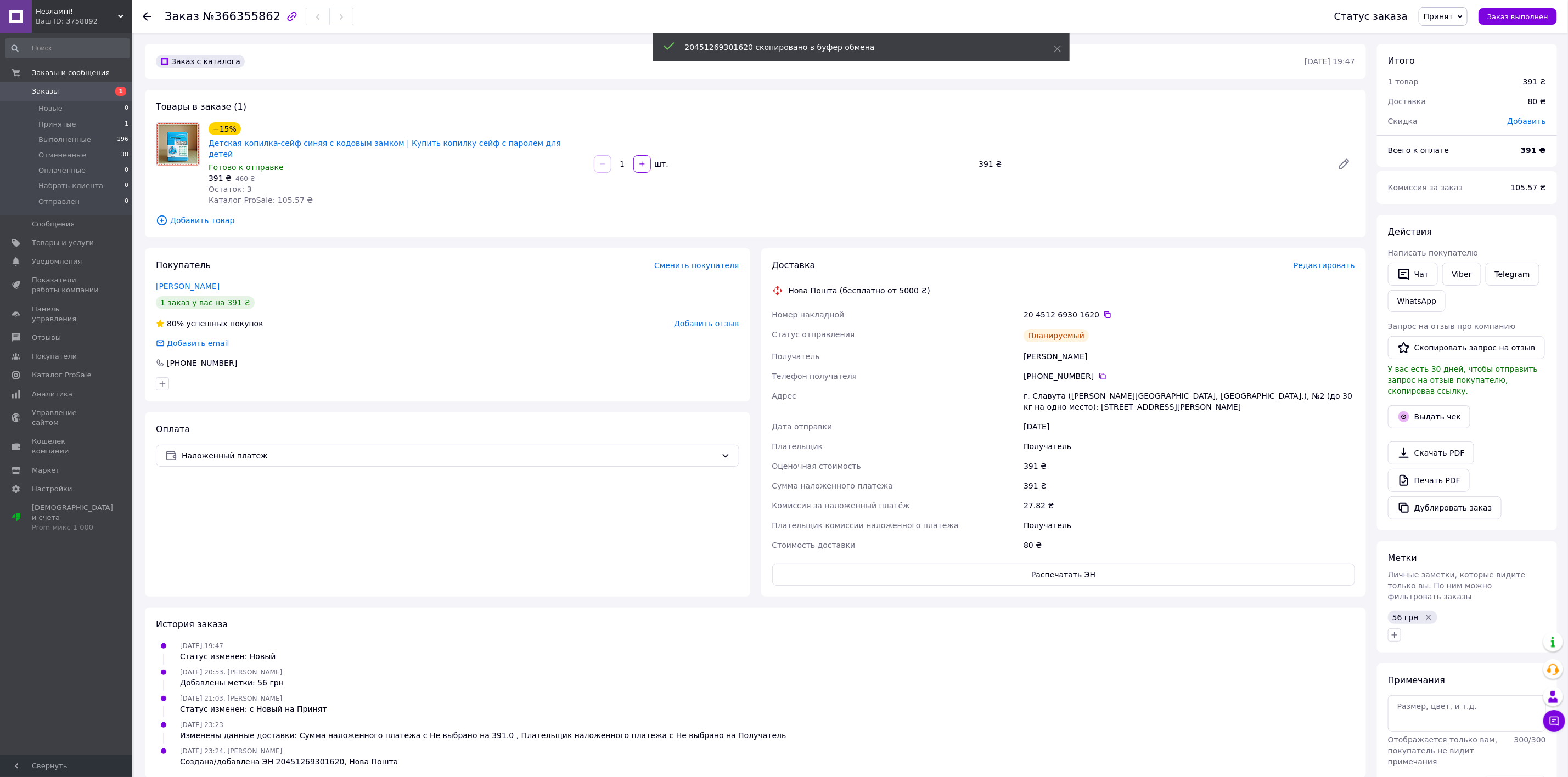
click at [972, 285] on div "Нова Пошта (бесплатно от 5000 ₴)" at bounding box center [1064, 291] width 589 height 11
drag, startPoint x: 66, startPoint y: 89, endPoint x: 71, endPoint y: 91, distance: 5.4
click at [66, 89] on span "Заказы" at bounding box center [67, 92] width 70 height 10
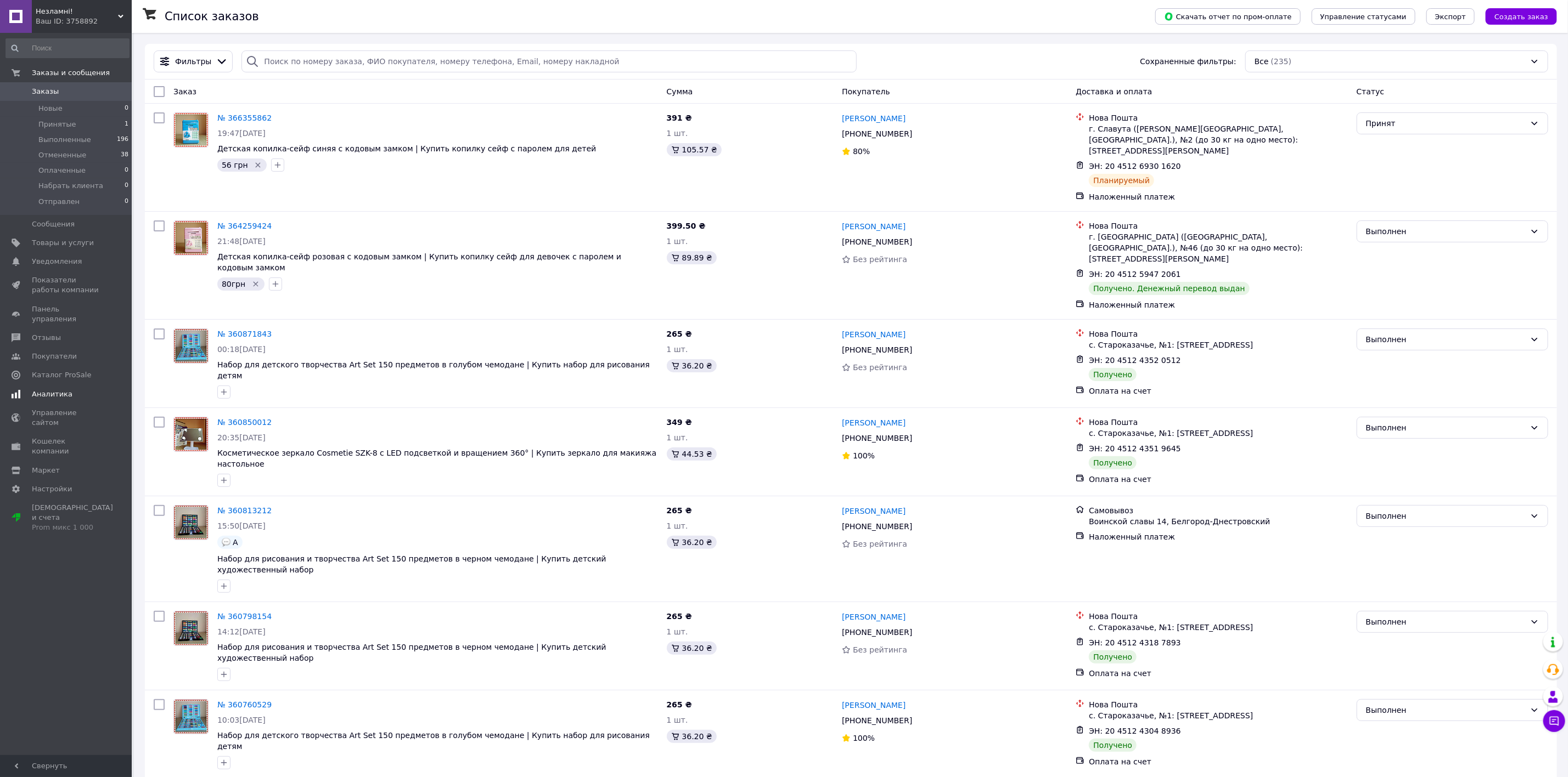
click at [74, 389] on span "Аналитика" at bounding box center [67, 394] width 70 height 10
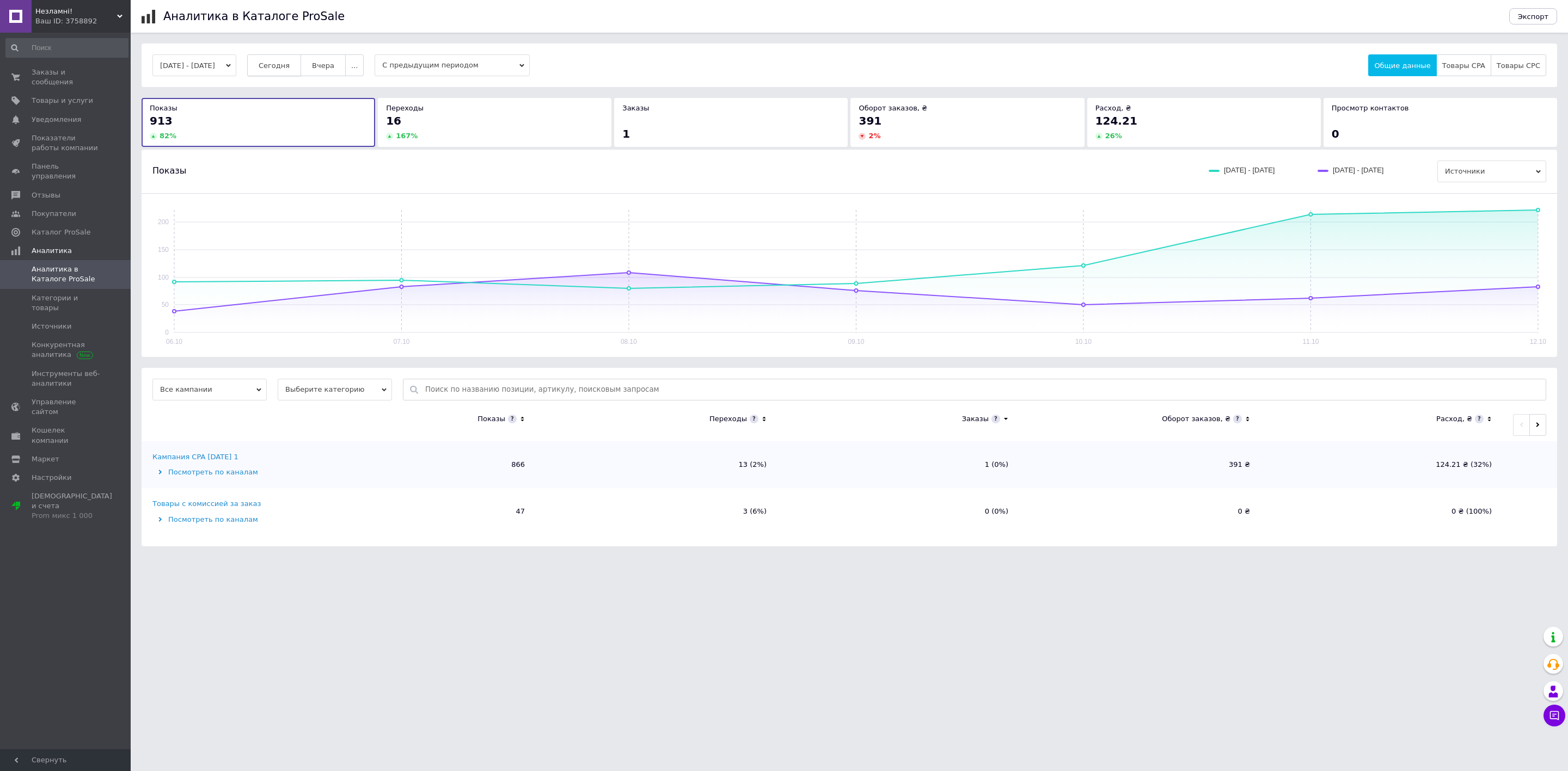
click at [290, 63] on span "Сегодня" at bounding box center [274, 65] width 31 height 8
